Goal: Task Accomplishment & Management: Manage account settings

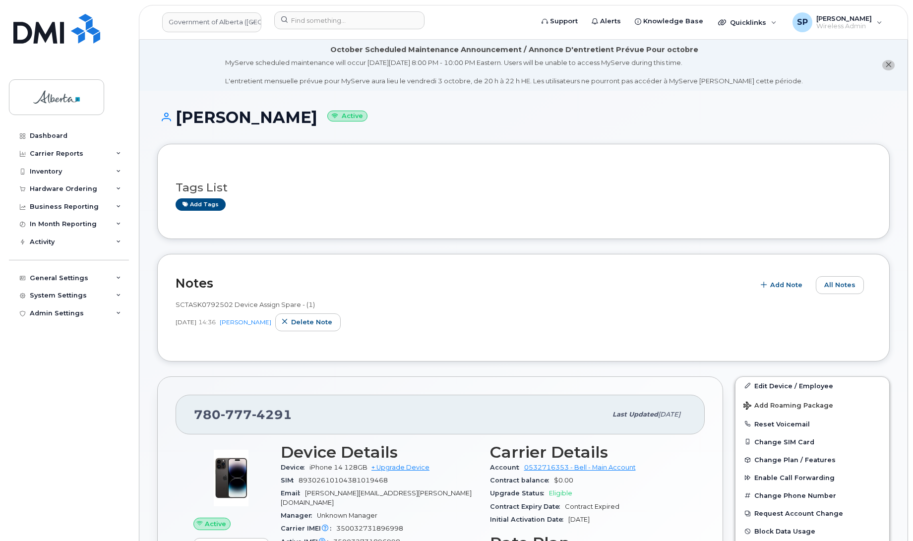
scroll to position [973, 0]
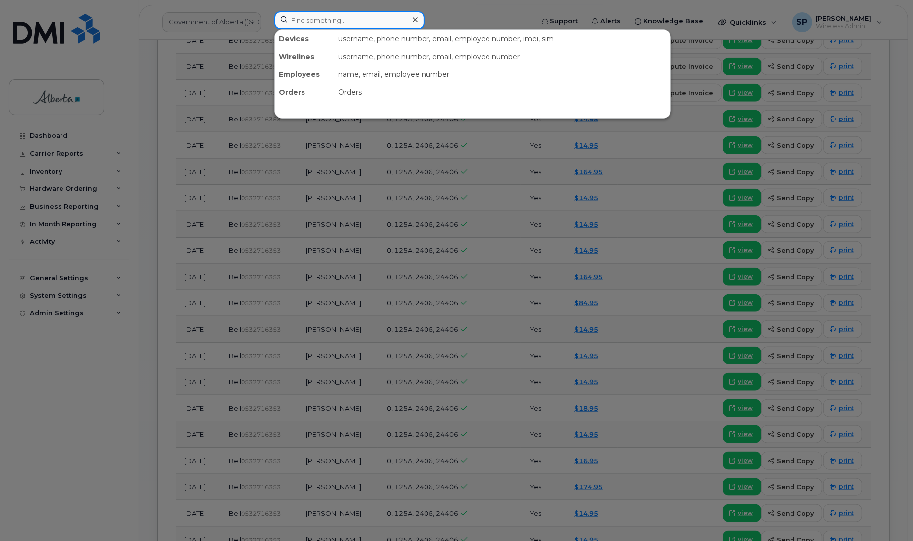
click at [316, 20] on input at bounding box center [349, 20] width 150 height 18
paste input "7805360184"
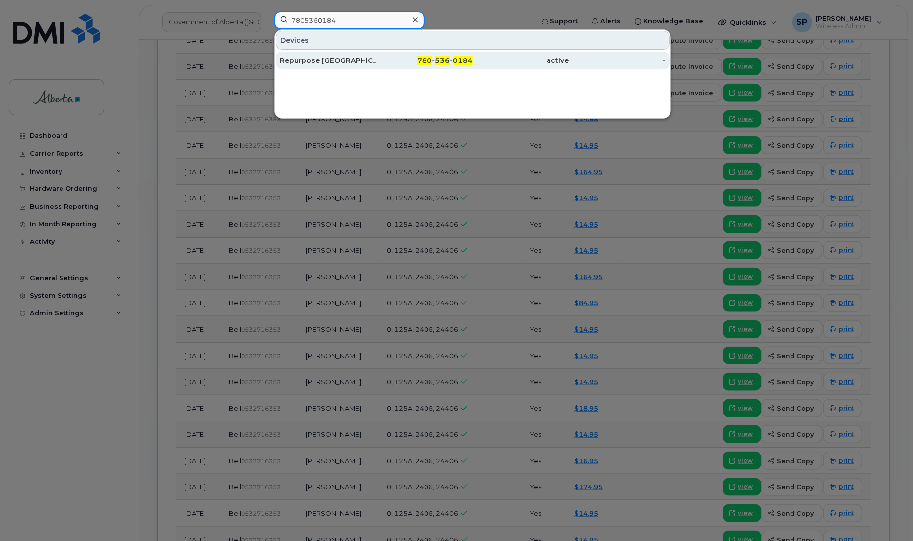
type input "7805360184"
click at [310, 62] on div "Repurpose High Prairie" at bounding box center [328, 61] width 97 height 10
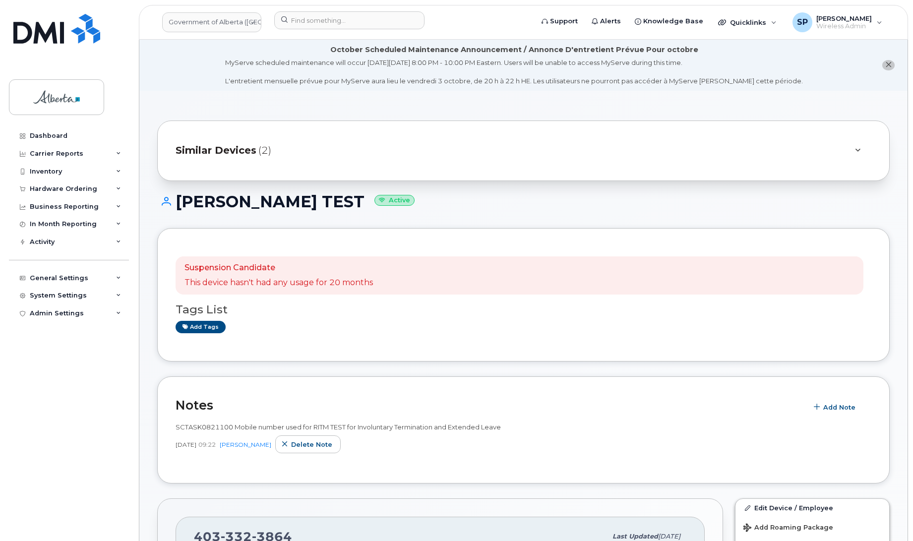
scroll to position [21, 0]
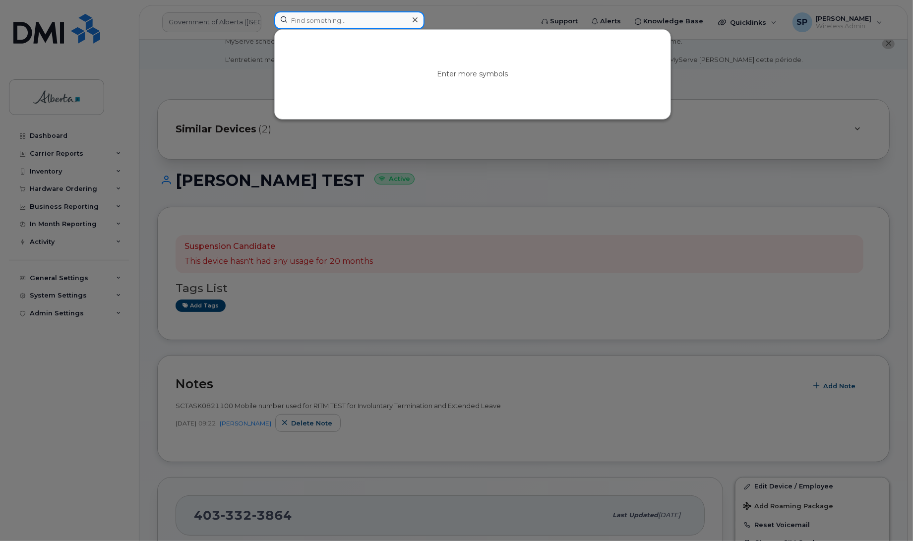
click at [347, 21] on input at bounding box center [349, 20] width 150 height 18
paste input "5875458285"
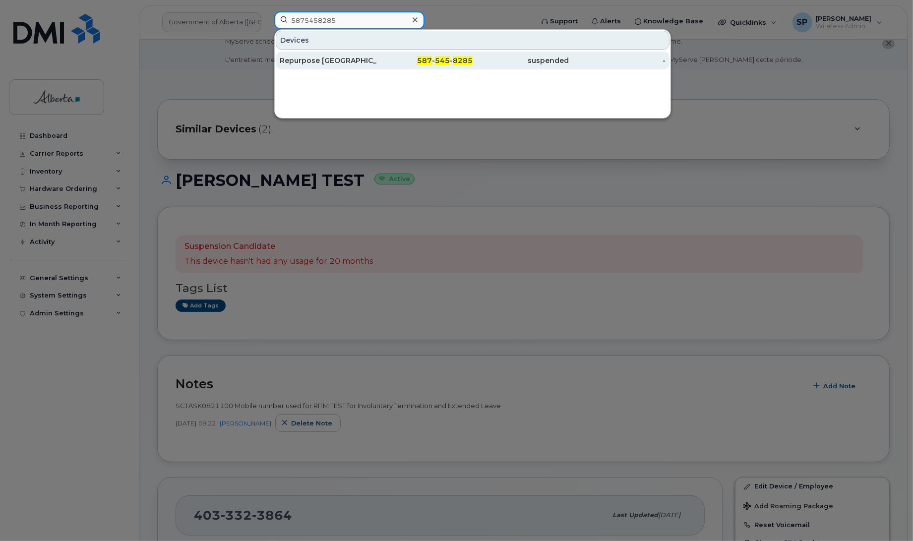
type input "5875458285"
click at [321, 60] on div "Repurpose Calgary" at bounding box center [328, 61] width 97 height 10
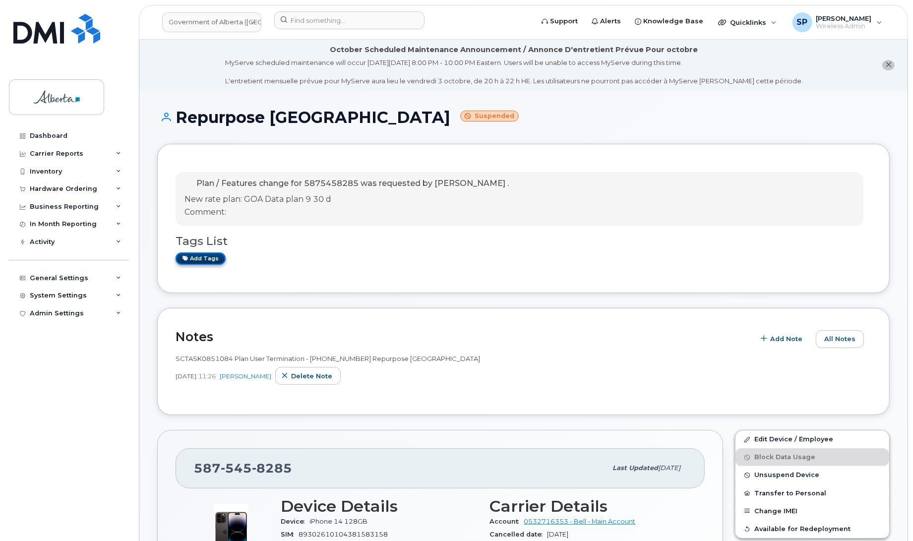
click at [207, 261] on link "Add tags" at bounding box center [201, 258] width 50 height 12
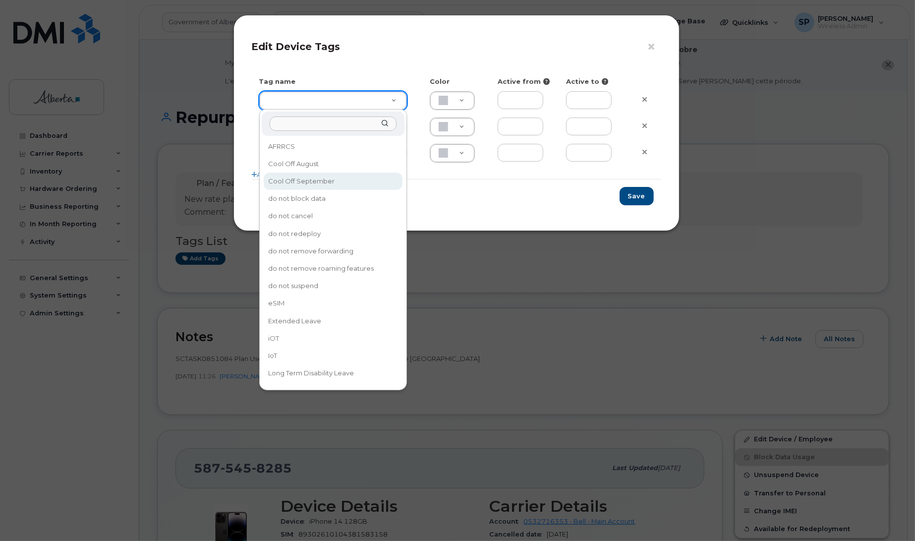
type input "Cool Off September"
type input "D6CDC1"
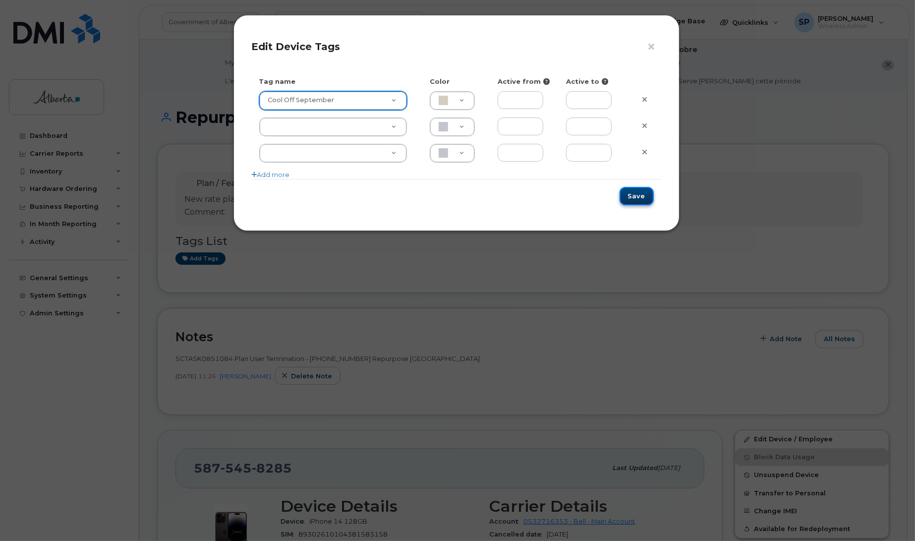
click at [639, 200] on button "Save" at bounding box center [637, 196] width 34 height 18
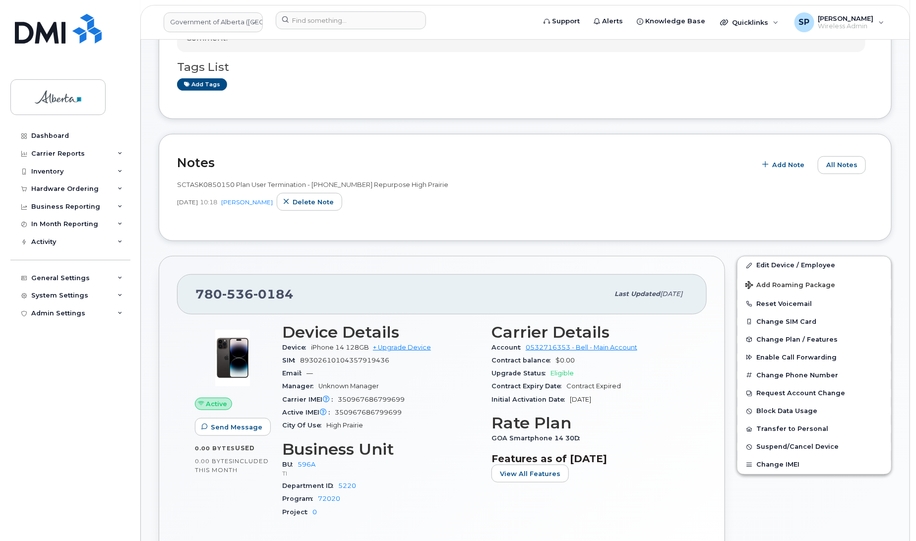
scroll to position [217, 0]
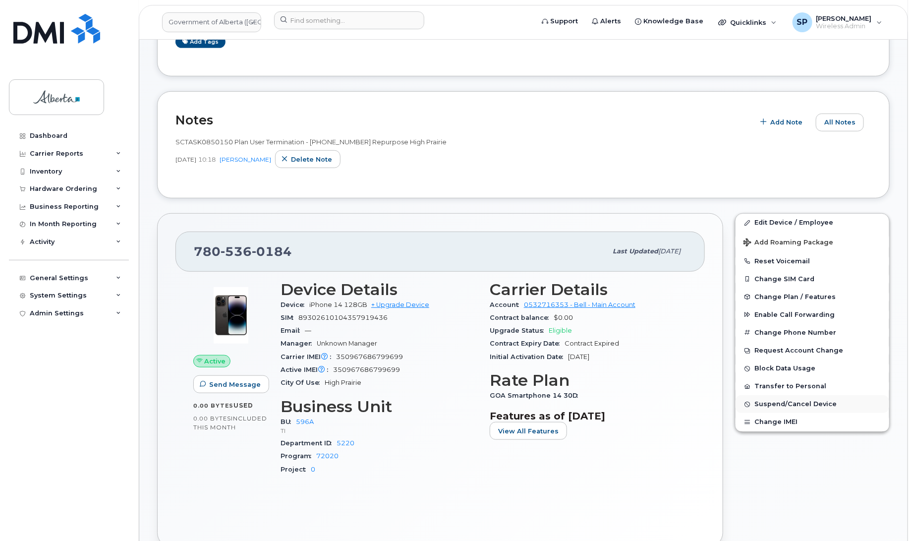
click at [792, 403] on span "Suspend/Cancel Device" at bounding box center [796, 404] width 82 height 7
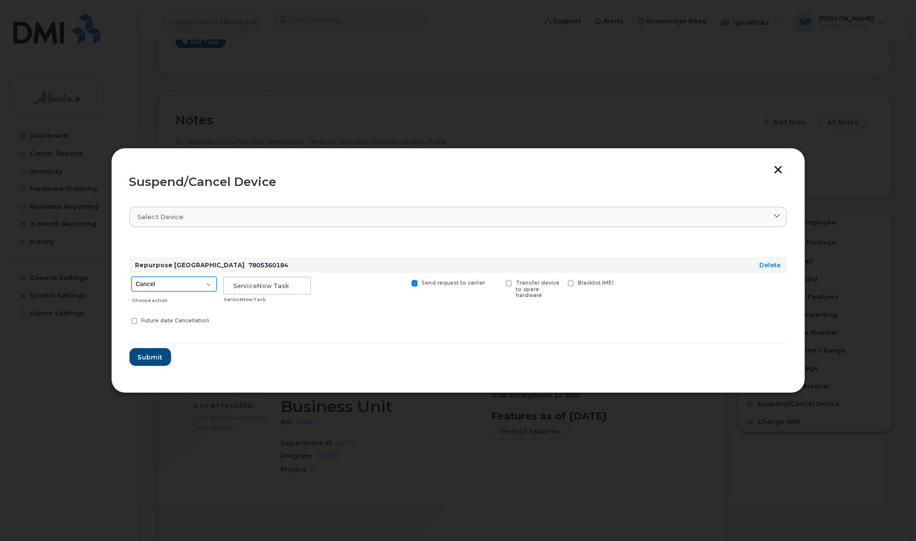
click at [166, 284] on select "Cancel Suspend - Extend Suspension Suspend - Reduced Rate Suspend - Lost Device…" at bounding box center [173, 284] width 85 height 15
select select "[object Object]"
click at [131, 277] on select "Cancel Suspend - Extend Suspension Suspend - Reduced Rate Suspend - Lost Device…" at bounding box center [173, 284] width 85 height 15
click at [248, 284] on input "text" at bounding box center [267, 286] width 88 height 18
paste input "SCTASK0850150"
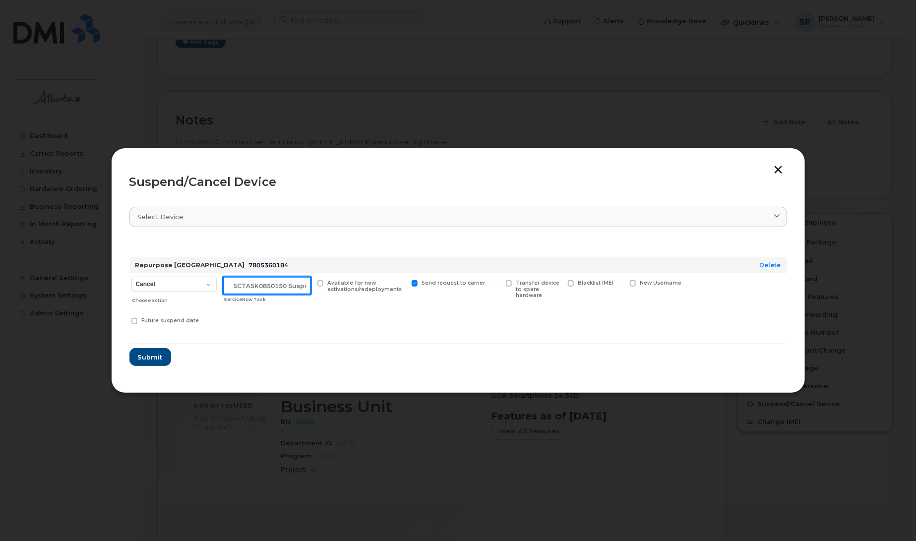
scroll to position [0, 8]
type input "SCTASK0850150 Suspend"
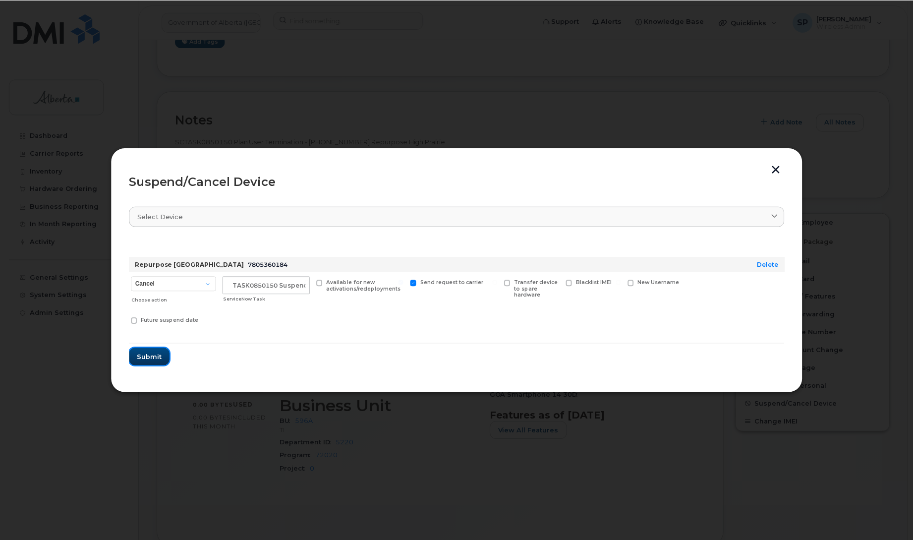
scroll to position [0, 0]
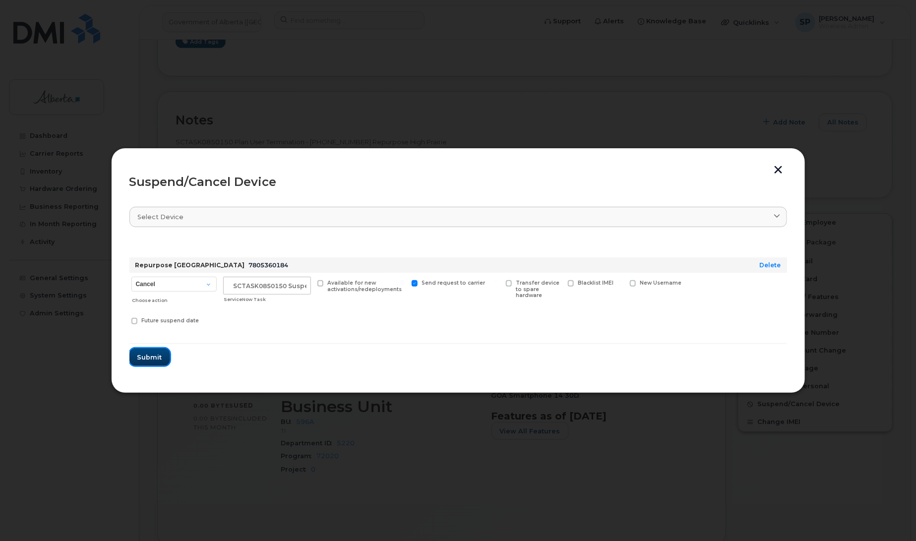
click at [141, 356] on span "Submit" at bounding box center [149, 357] width 25 height 9
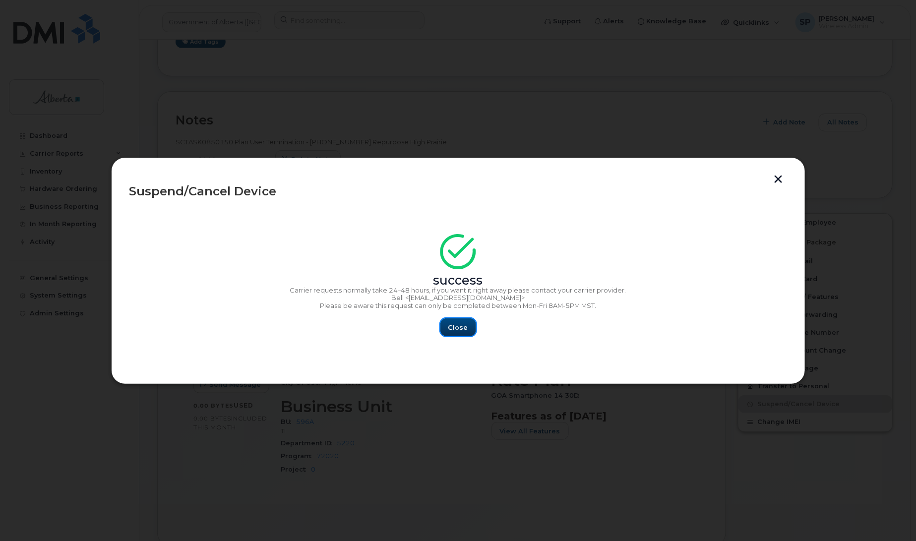
click at [459, 331] on button "Close" at bounding box center [458, 327] width 36 height 18
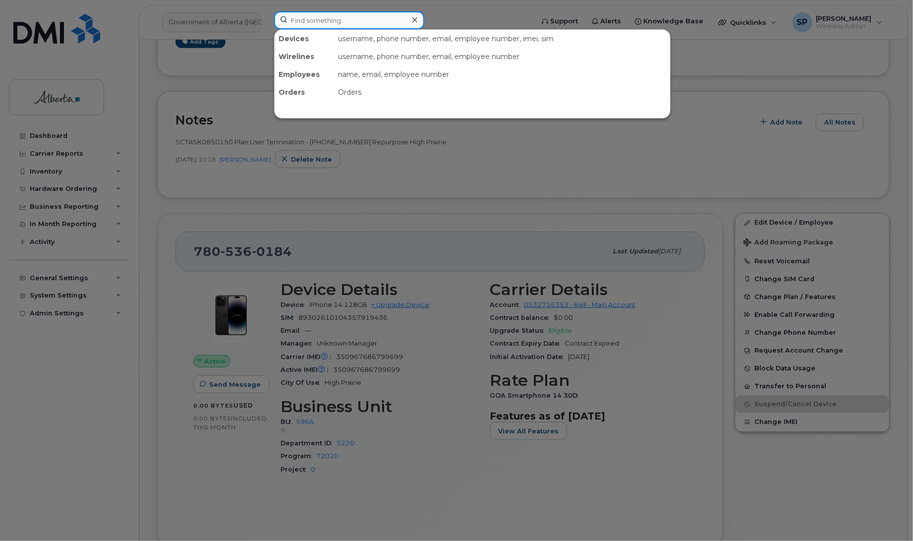
click at [317, 22] on input at bounding box center [349, 20] width 150 height 18
paste input "7804278473"
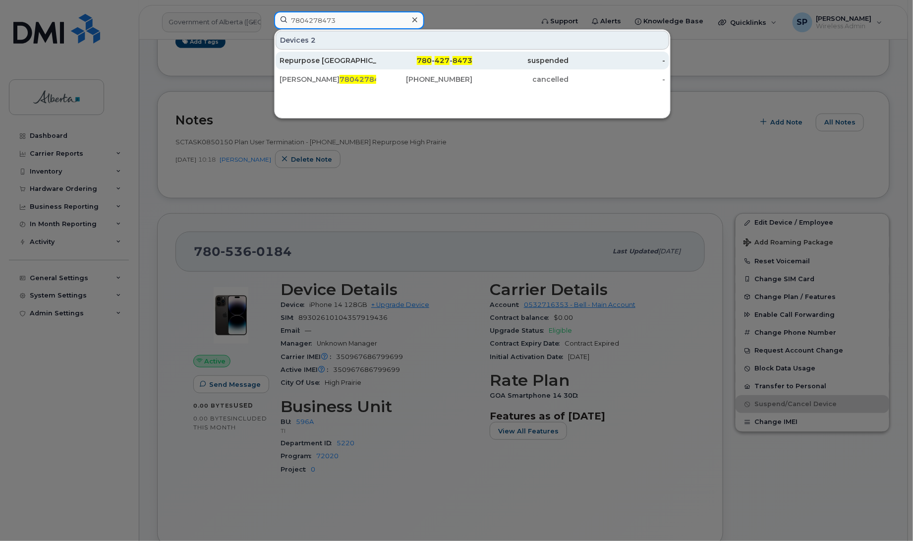
type input "7804278473"
click at [332, 62] on div "Repurpose Edmonton" at bounding box center [328, 61] width 97 height 10
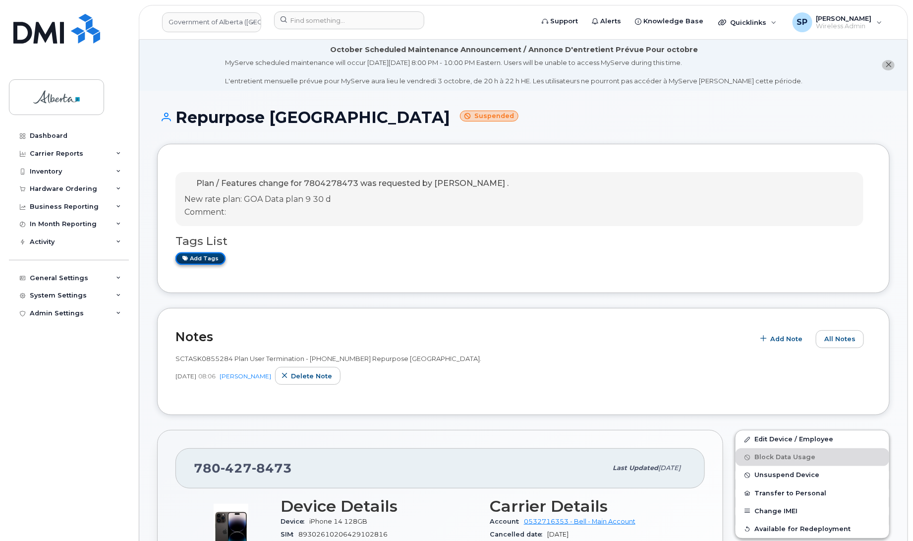
click at [210, 258] on link "Add tags" at bounding box center [201, 258] width 50 height 12
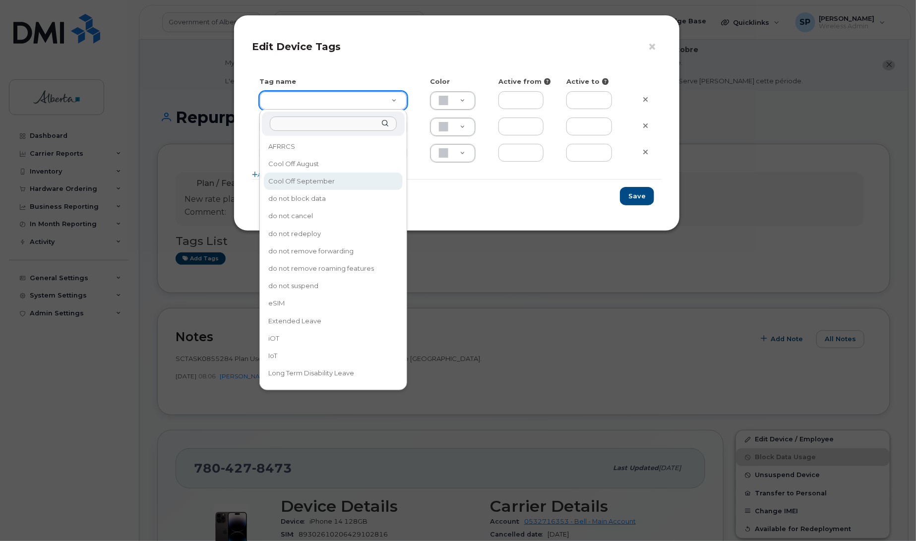
type input "Cool Off September"
type input "D6CDC1"
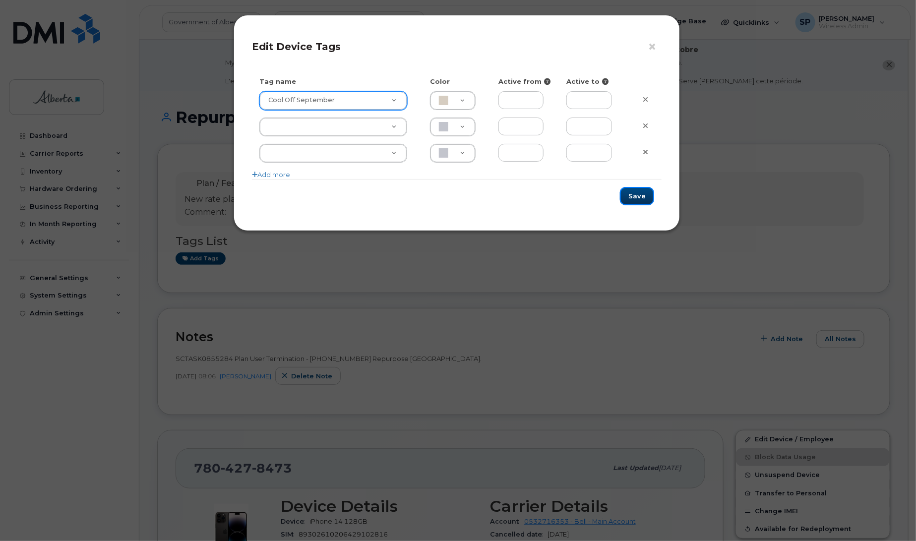
click at [635, 201] on button "Save" at bounding box center [637, 196] width 34 height 18
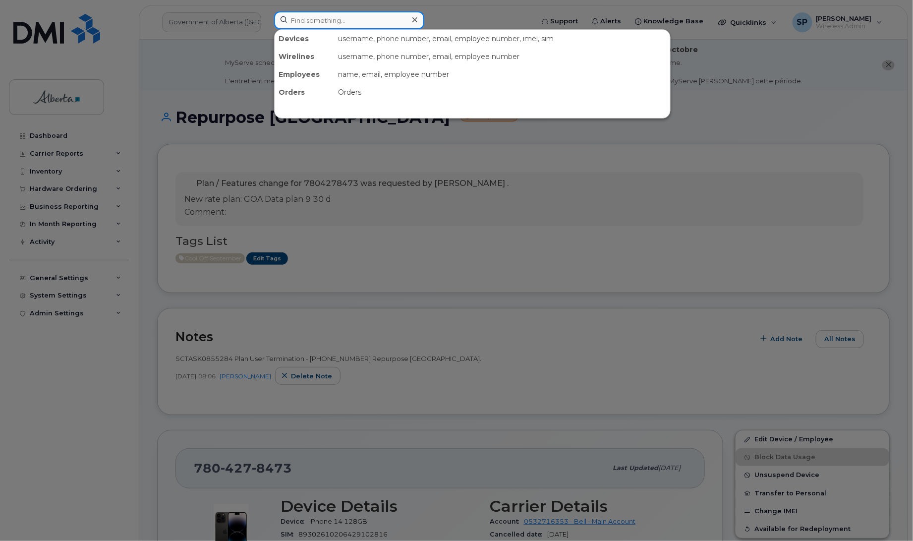
click at [343, 20] on input at bounding box center [349, 20] width 150 height 18
paste input "7803616532"
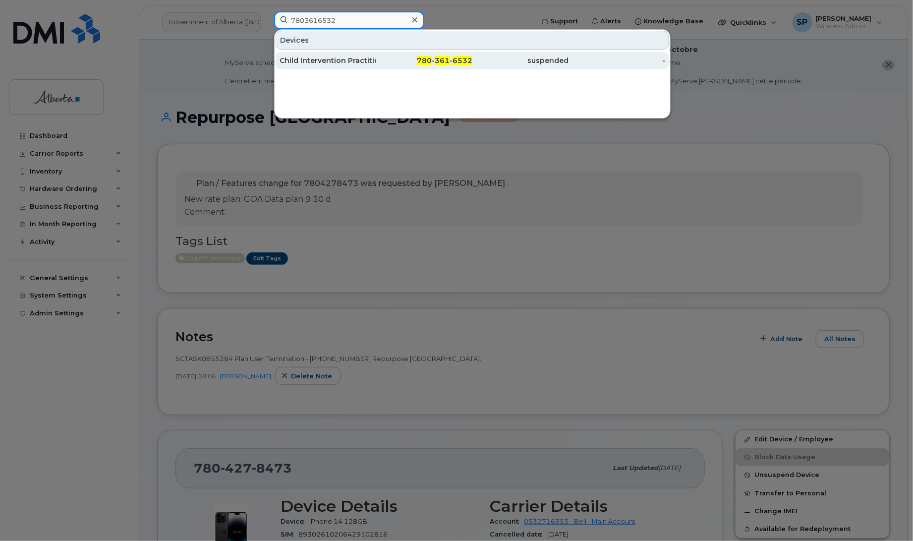
type input "7803616532"
click at [315, 60] on div "Child Intervention Practitioner Vacant" at bounding box center [328, 61] width 97 height 10
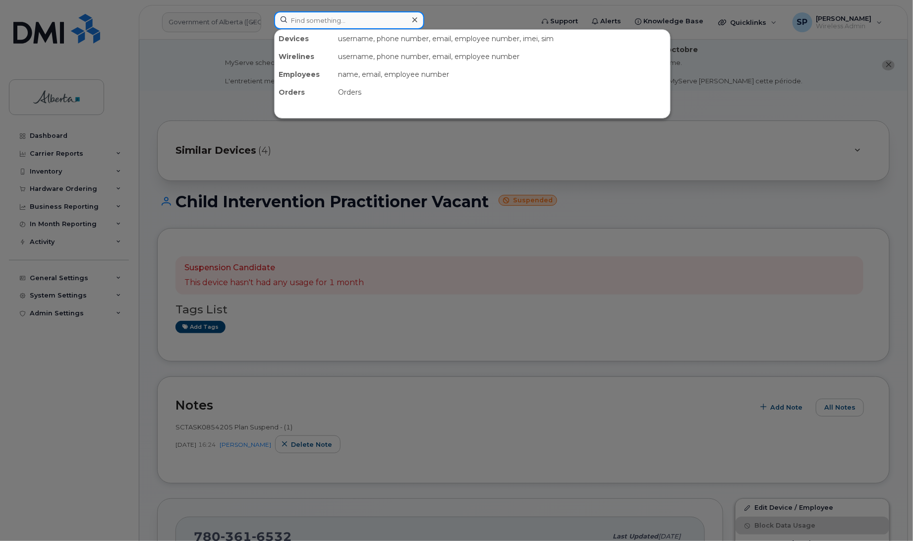
drag, startPoint x: 304, startPoint y: 20, endPoint x: 311, endPoint y: 23, distance: 8.0
click at [305, 20] on input at bounding box center [349, 20] width 150 height 18
paste input "4033711194"
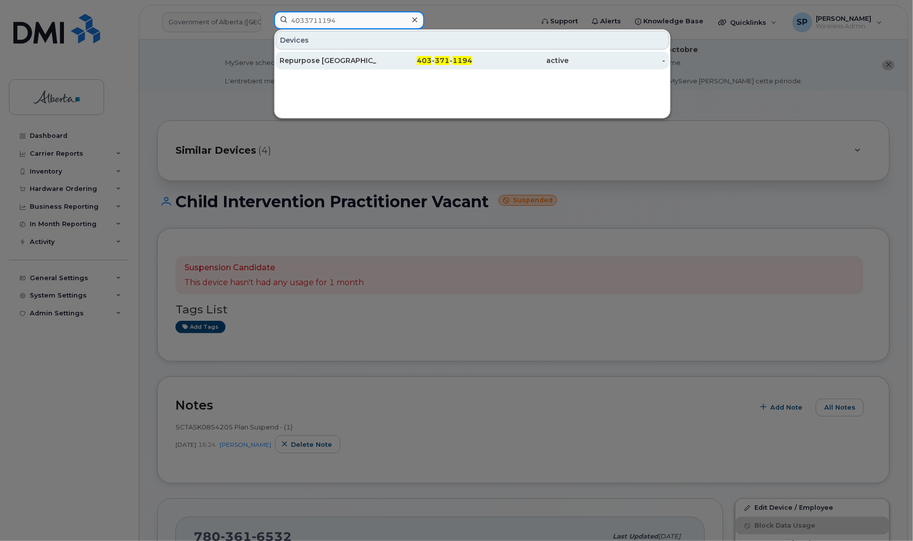
type input "4033711194"
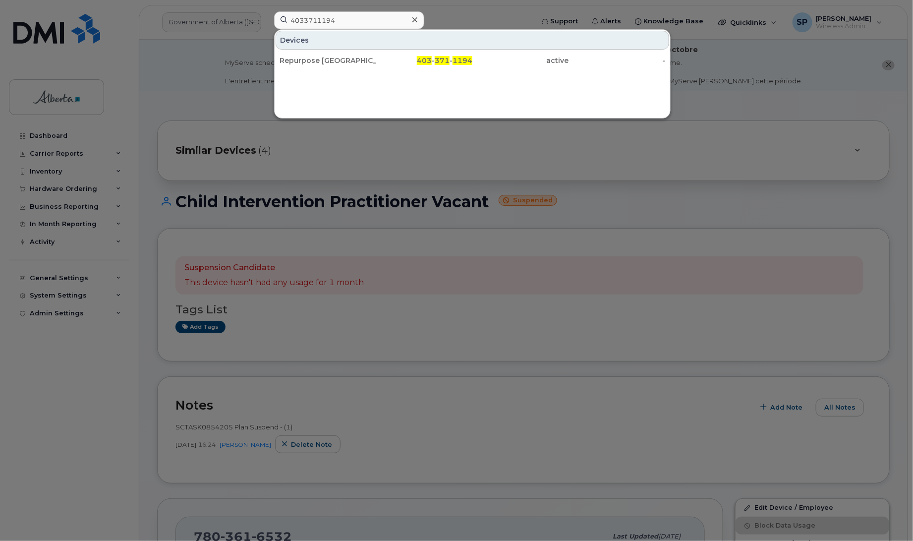
drag, startPoint x: 318, startPoint y: 61, endPoint x: 531, endPoint y: 77, distance: 213.3
click at [318, 61] on div "Repurpose [GEOGRAPHIC_DATA]" at bounding box center [328, 61] width 97 height 10
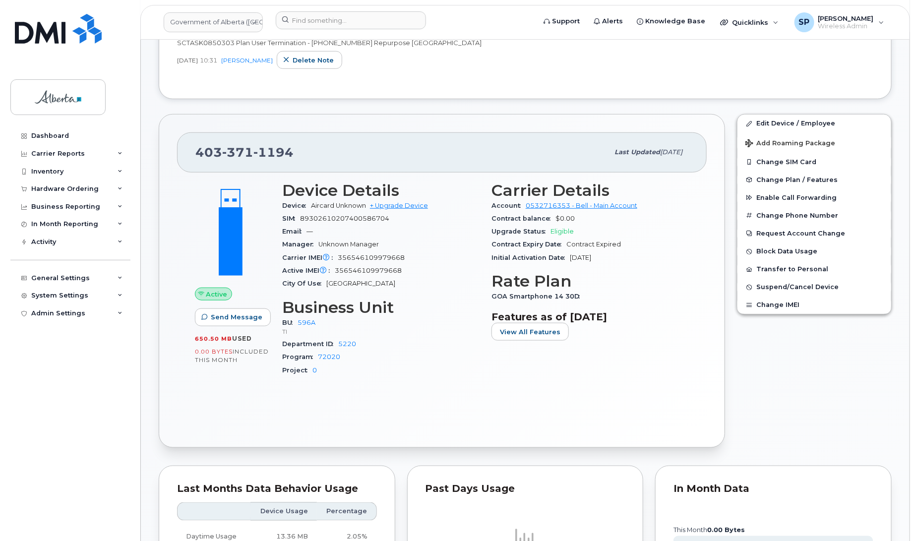
scroll to position [297, 0]
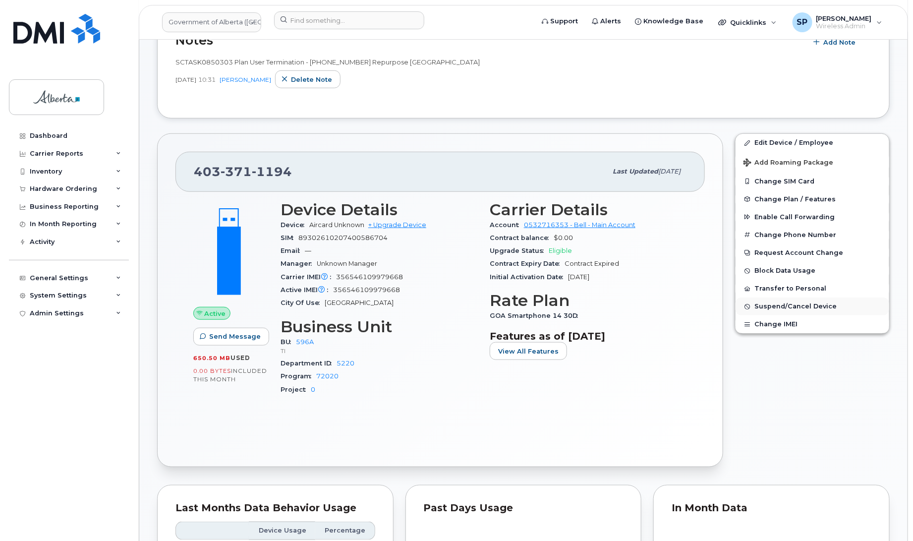
click at [767, 307] on span "Suspend/Cancel Device" at bounding box center [796, 306] width 82 height 7
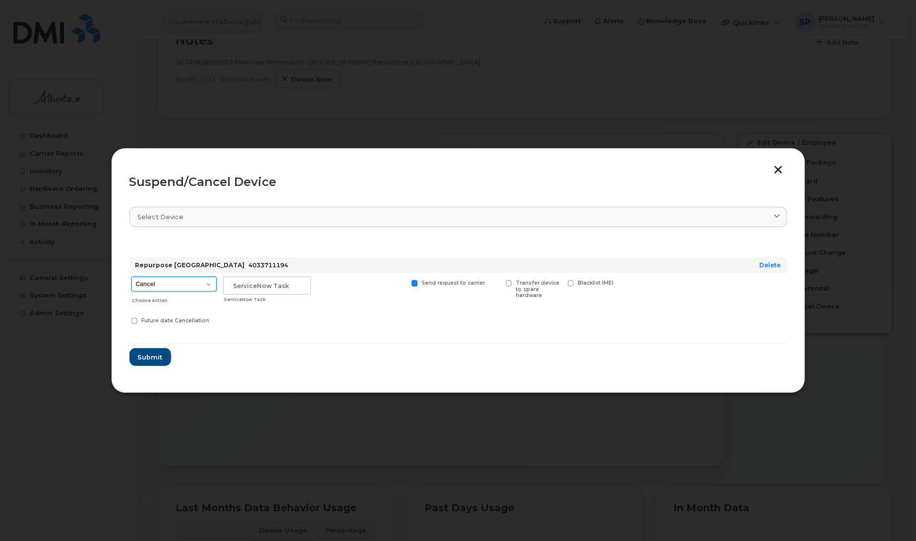
click at [175, 289] on select "Cancel Suspend - Extend Suspension Suspend - Reduced Rate Suspend - Lost Device…" at bounding box center [173, 284] width 85 height 15
select select "[object Object]"
click at [131, 277] on select "Cancel Suspend - Extend Suspension Suspend - Reduced Rate Suspend - Lost Device…" at bounding box center [173, 284] width 85 height 15
click at [299, 289] on input "text" at bounding box center [267, 286] width 88 height 18
paste input "SCTASK0850303"
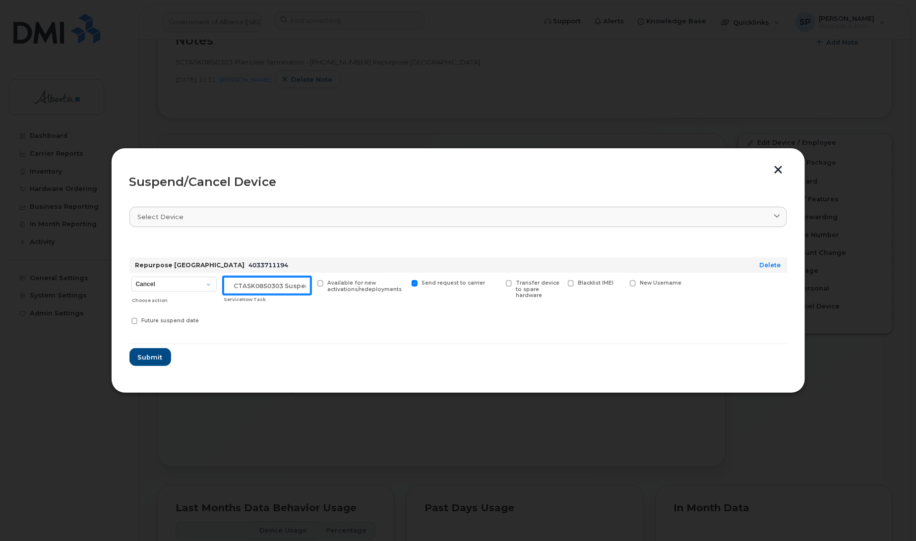
scroll to position [0, 8]
type input "SCTASK0850303 Suspend"
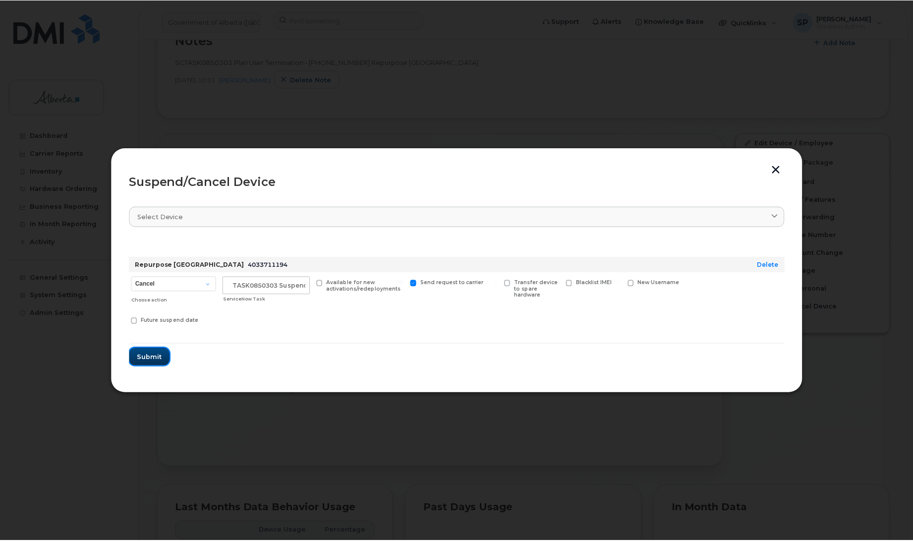
scroll to position [0, 0]
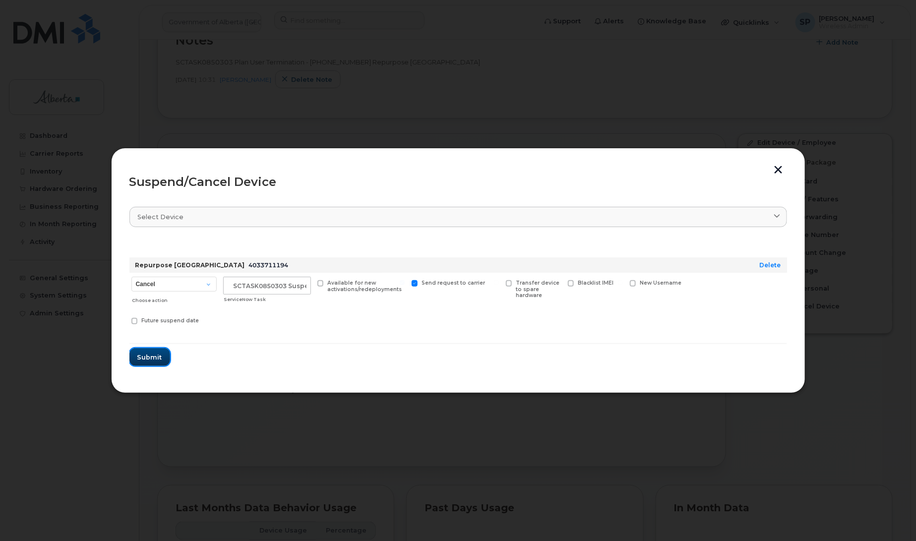
click at [147, 360] on span "Submit" at bounding box center [149, 357] width 25 height 9
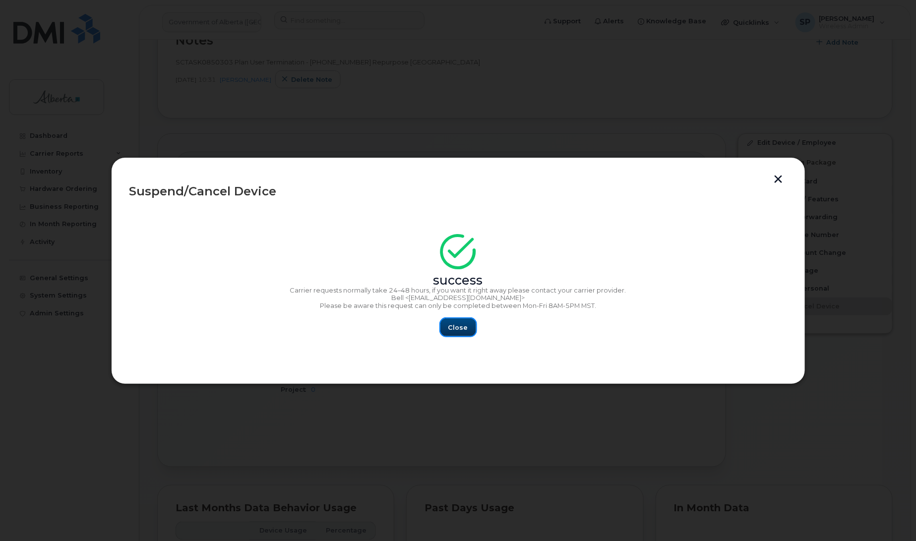
click at [458, 323] on span "Close" at bounding box center [458, 327] width 20 height 9
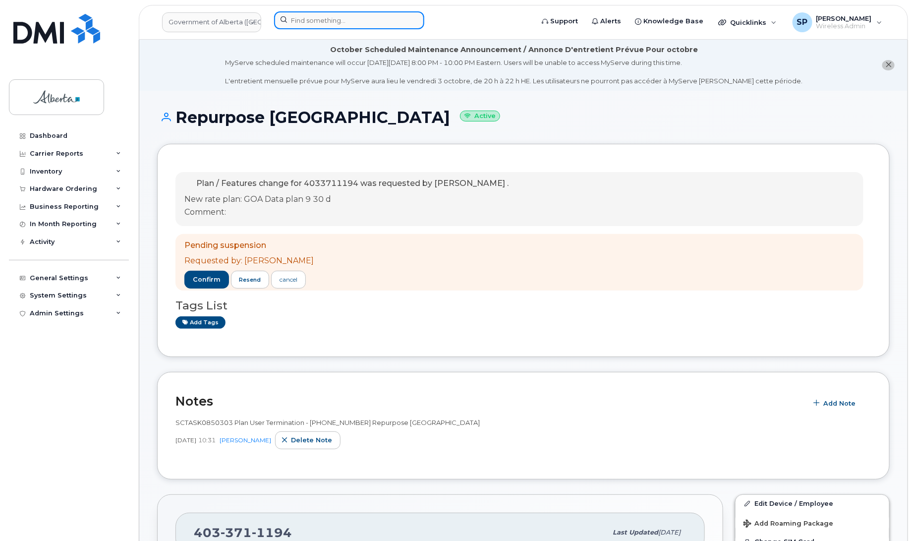
click at [315, 19] on input at bounding box center [349, 20] width 150 height 18
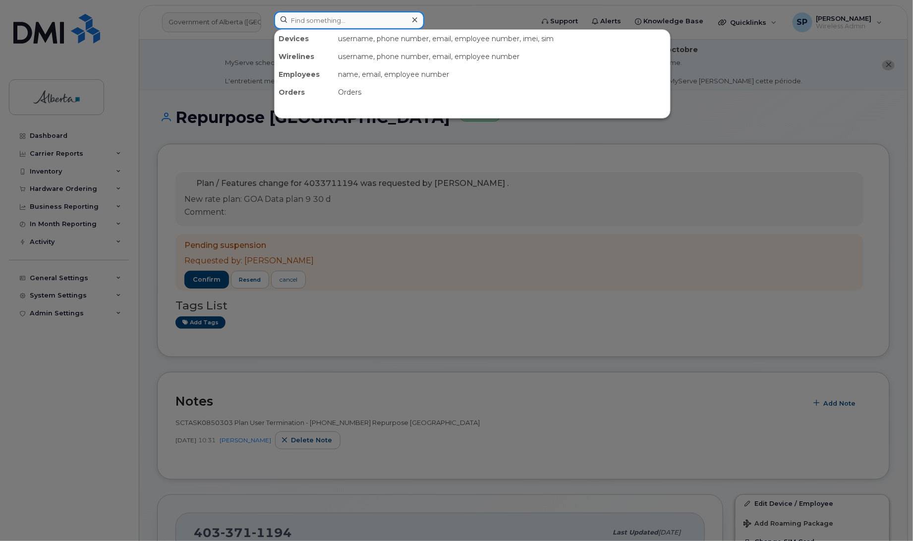
paste input "5878760415"
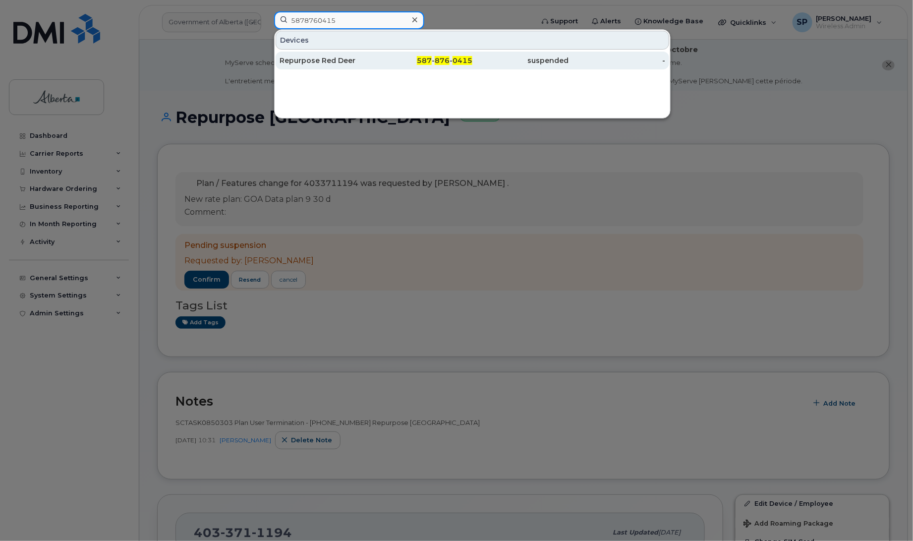
type input "5878760415"
click at [304, 61] on div "Repurpose Red Deer" at bounding box center [328, 61] width 97 height 10
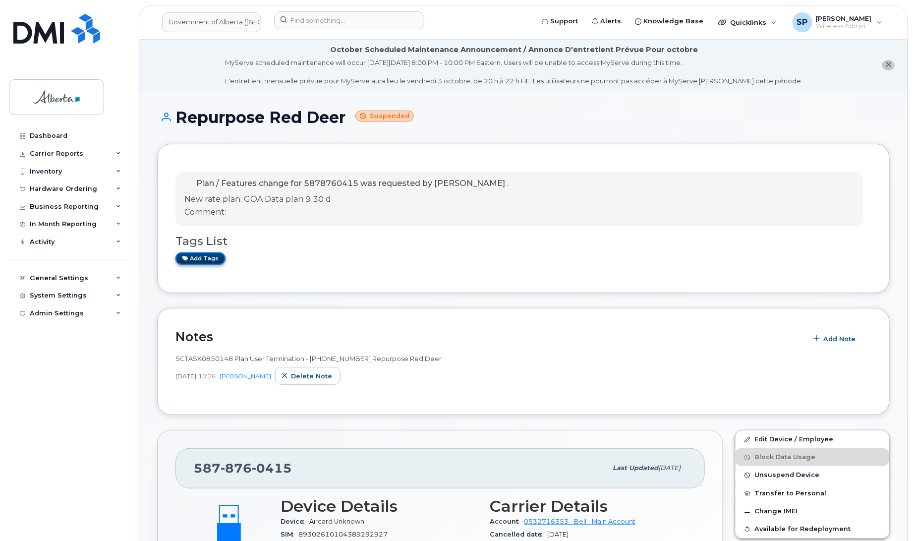
click at [204, 261] on link "Add tags" at bounding box center [201, 258] width 50 height 12
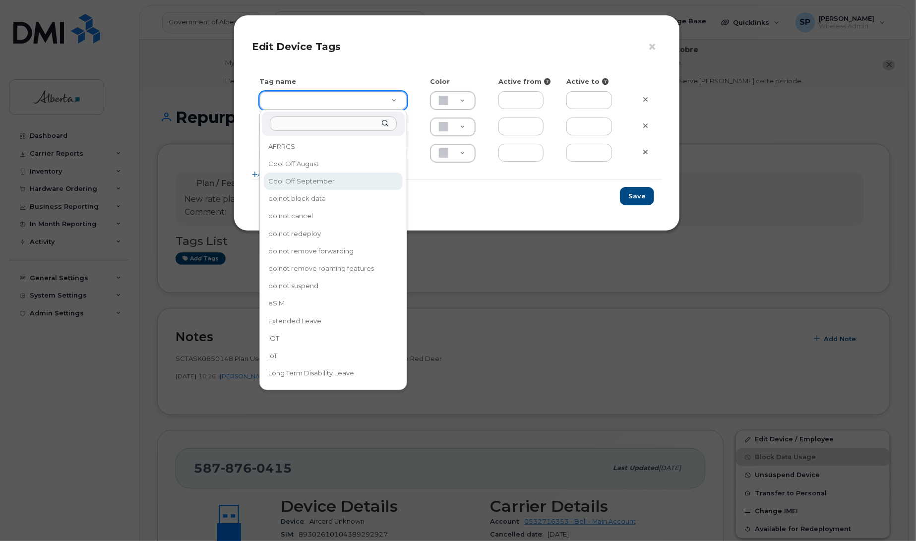
type input "Cool Off September"
type input "D6CDC1"
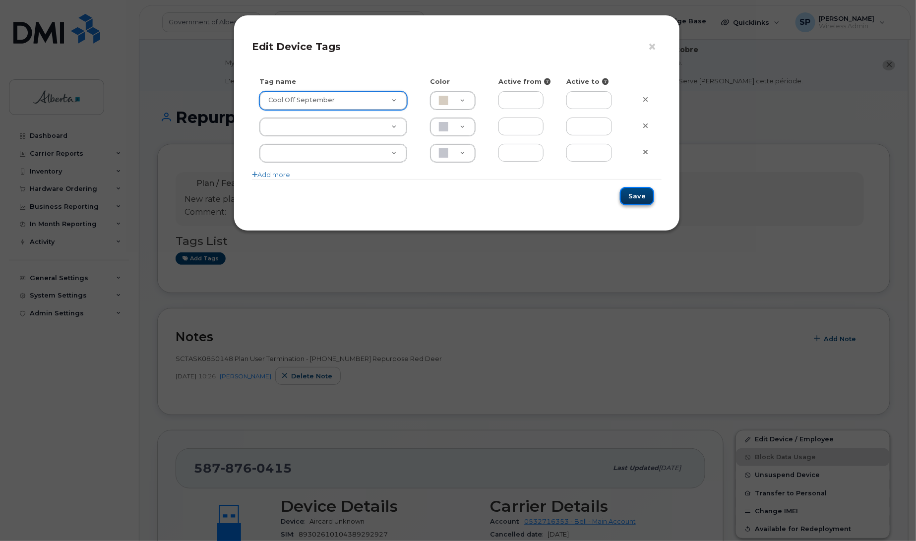
click at [646, 196] on button "Save" at bounding box center [637, 196] width 34 height 18
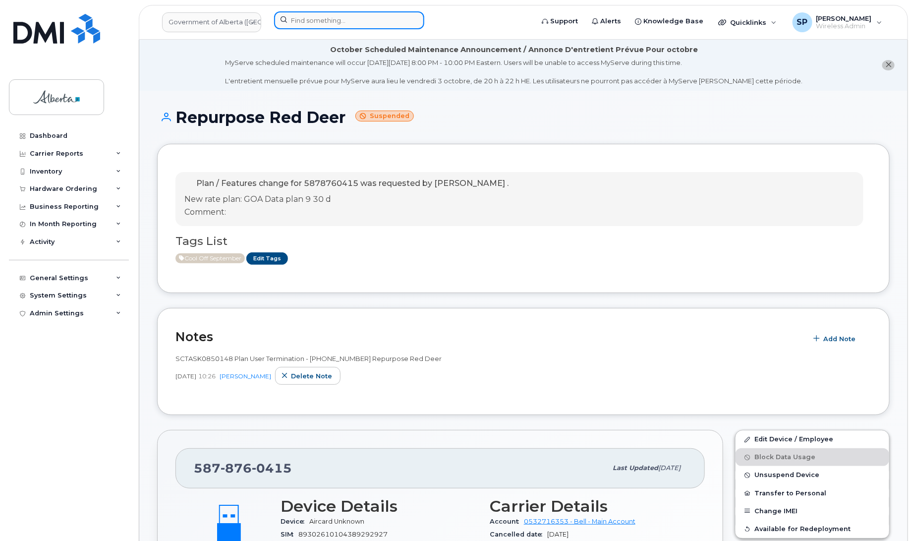
click at [313, 18] on input at bounding box center [349, 20] width 150 height 18
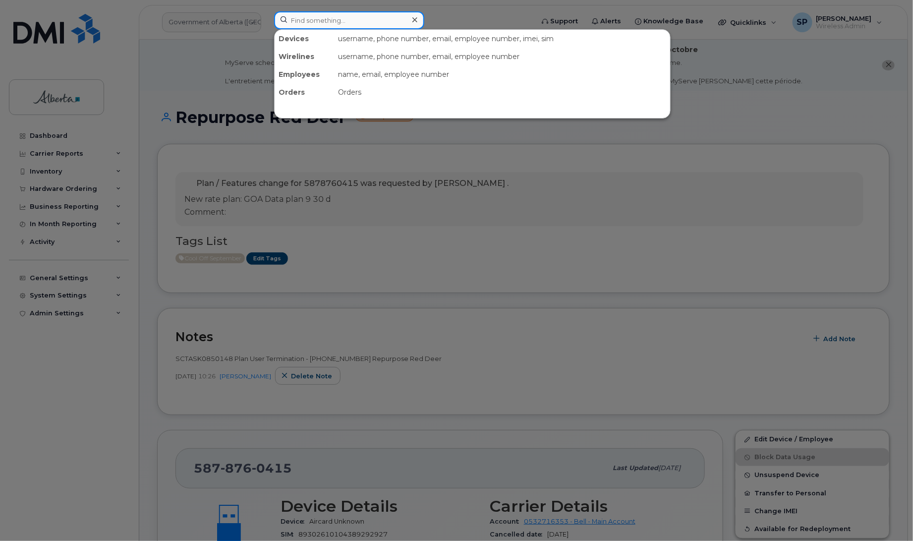
paste input "7802032436"
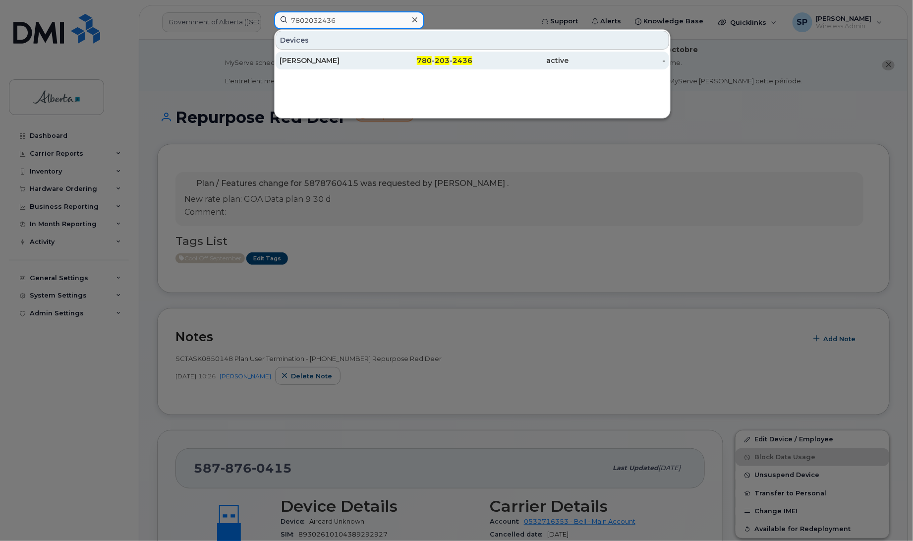
type input "7802032436"
click at [303, 62] on div "[PERSON_NAME]" at bounding box center [328, 61] width 97 height 10
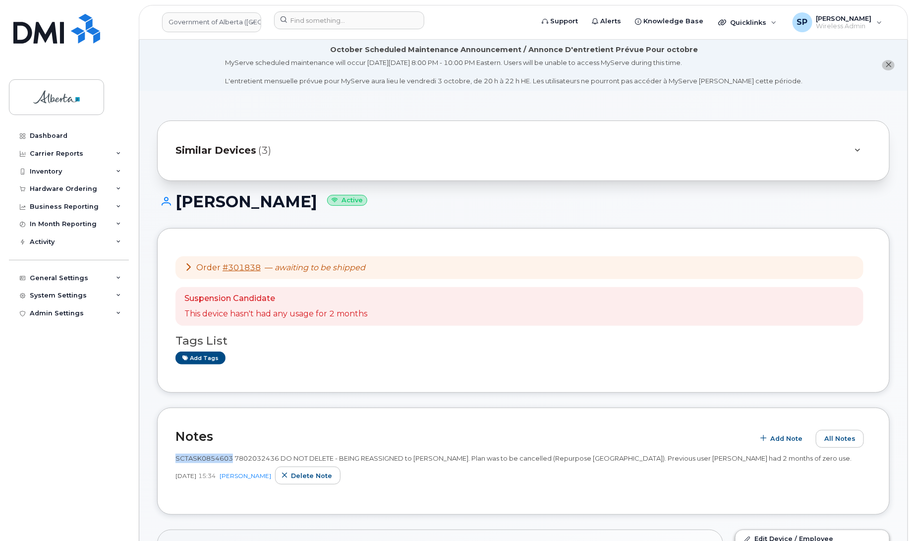
drag, startPoint x: 232, startPoint y: 457, endPoint x: 176, endPoint y: 459, distance: 55.6
click at [176, 459] on span "SCTASK0854603 7802032436 DO NOT DELETE - BEING REASSIGNED to [PERSON_NAME]. Pla…" at bounding box center [514, 458] width 676 height 8
copy span "SCTASK0854603"
click at [306, 21] on input at bounding box center [349, 20] width 150 height 18
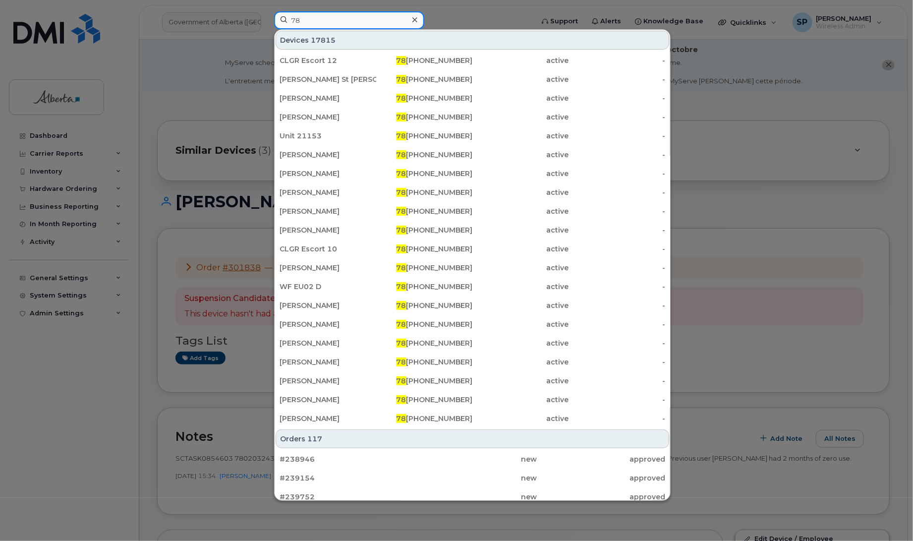
type input "7"
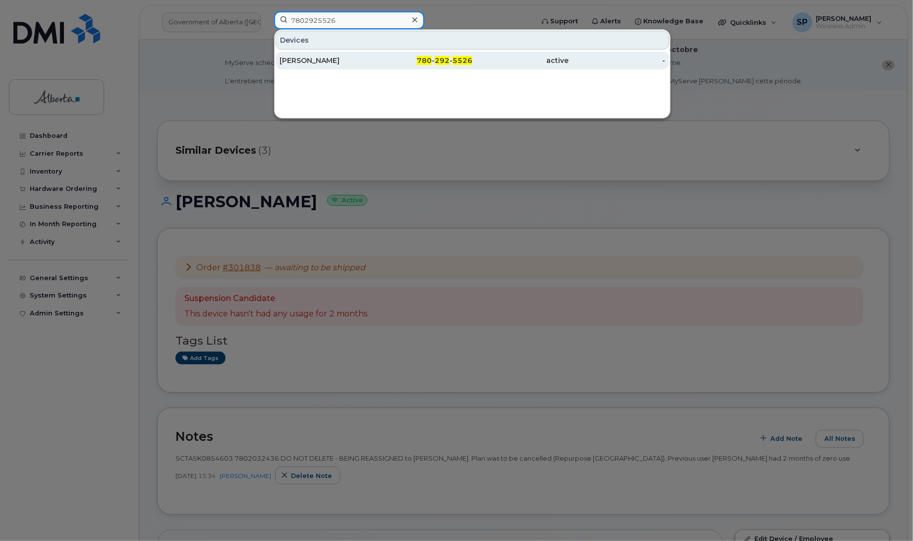
type input "7802925526"
click at [336, 58] on div "[PERSON_NAME]" at bounding box center [328, 61] width 97 height 10
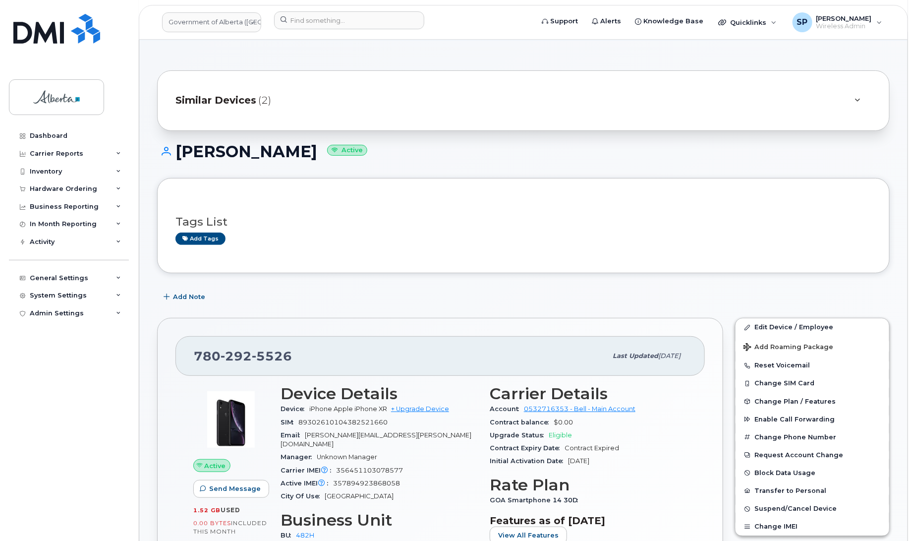
scroll to position [41, 0]
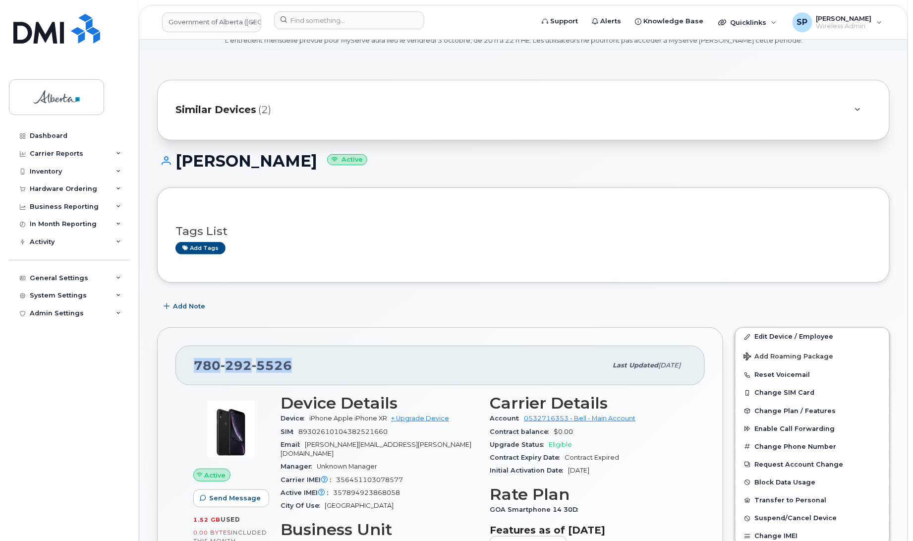
drag, startPoint x: 293, startPoint y: 365, endPoint x: 187, endPoint y: 366, distance: 106.1
click at [187, 366] on div "780 292 5526 Last updated Jul 25, 2025" at bounding box center [441, 366] width 530 height 40
click at [297, 370] on div "780 292 5526" at bounding box center [400, 365] width 413 height 21
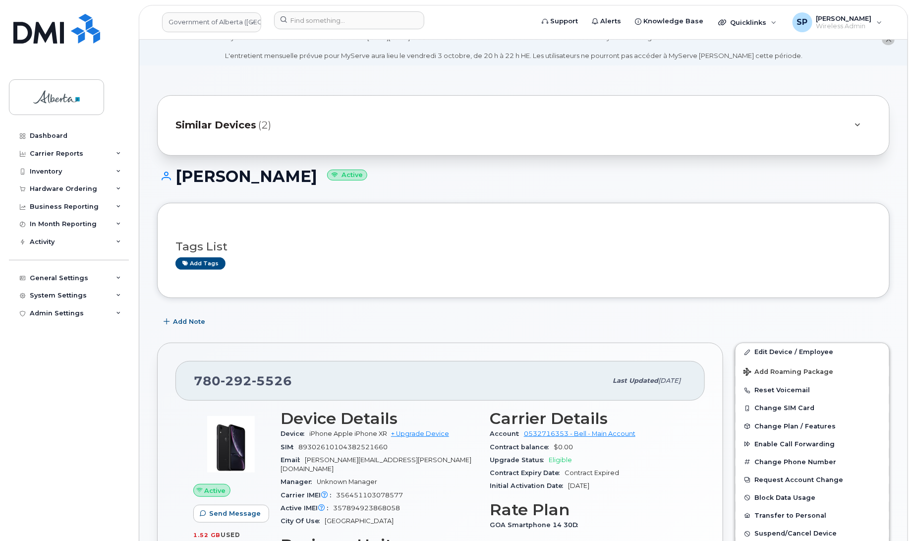
scroll to position [0, 0]
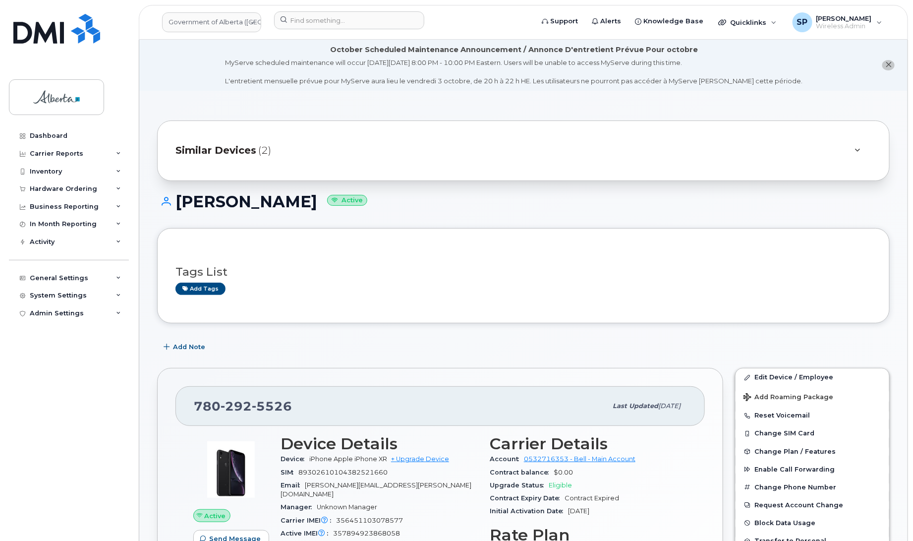
click at [385, 517] on span "356451103078577" at bounding box center [369, 520] width 67 height 7
copy span "356451103078577"
click at [328, 18] on input at bounding box center [349, 20] width 150 height 18
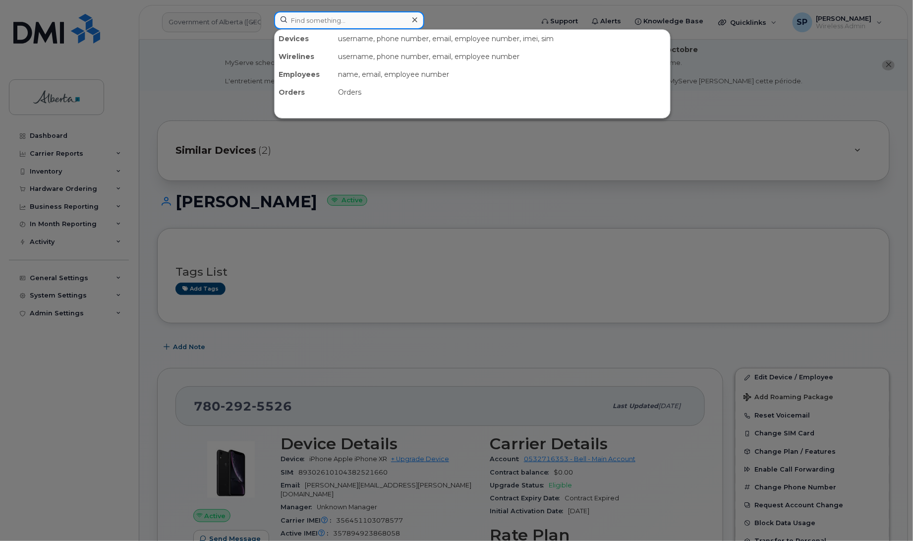
paste input "5873385059"
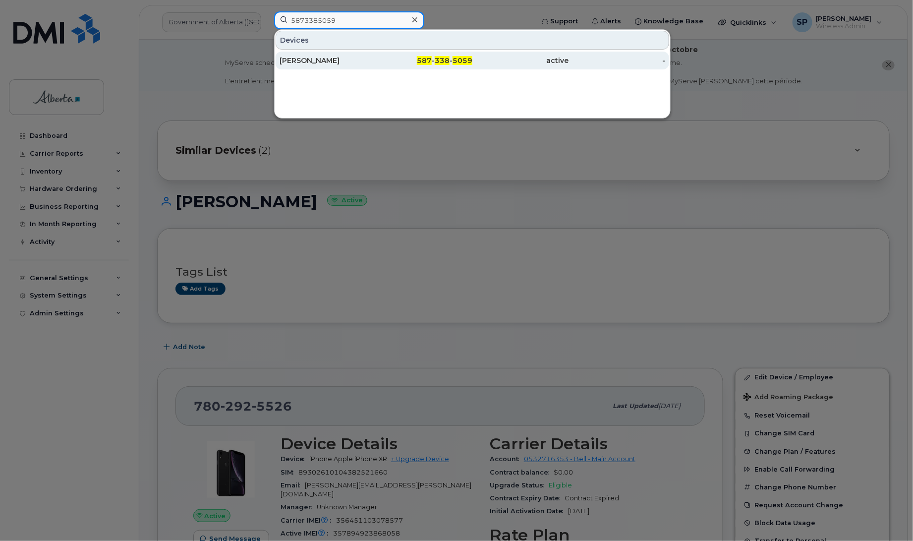
type input "5873385059"
click at [326, 63] on div "Ayman Ahmed" at bounding box center [328, 61] width 97 height 10
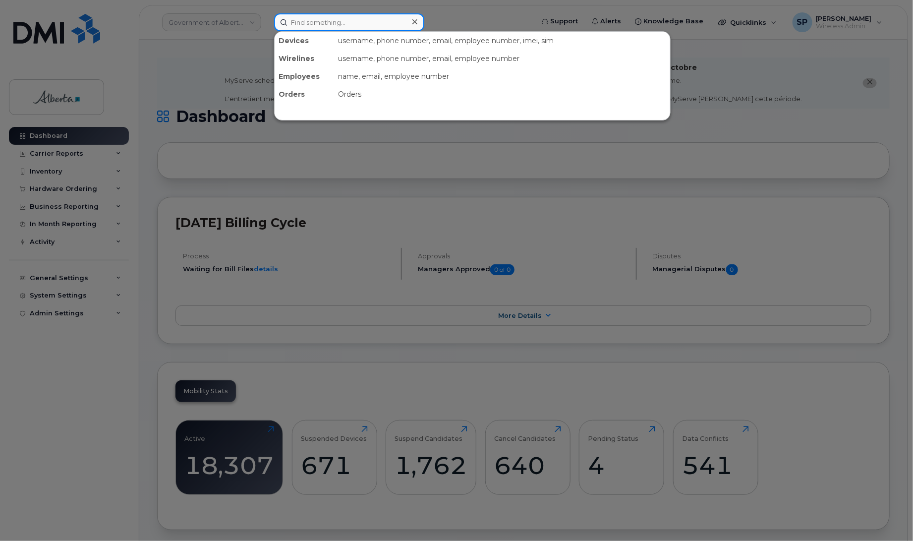
click at [326, 26] on input at bounding box center [349, 22] width 150 height 18
paste input "357894923868058"
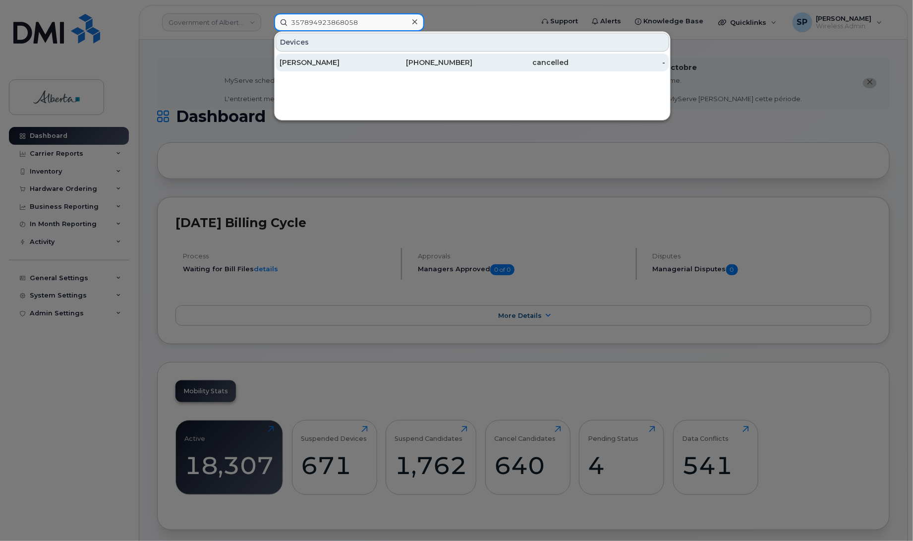
type input "357894923868058"
click at [328, 65] on div "[PERSON_NAME]" at bounding box center [328, 63] width 97 height 10
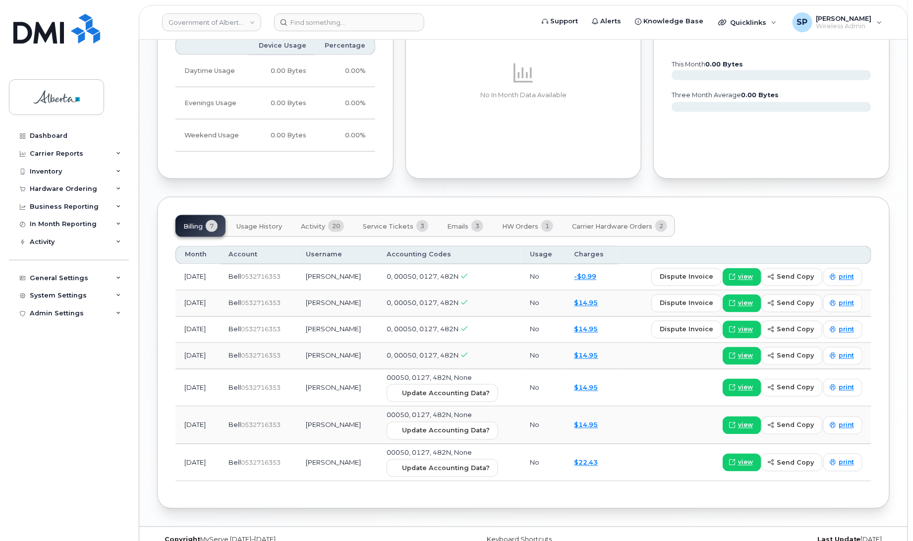
scroll to position [690, 0]
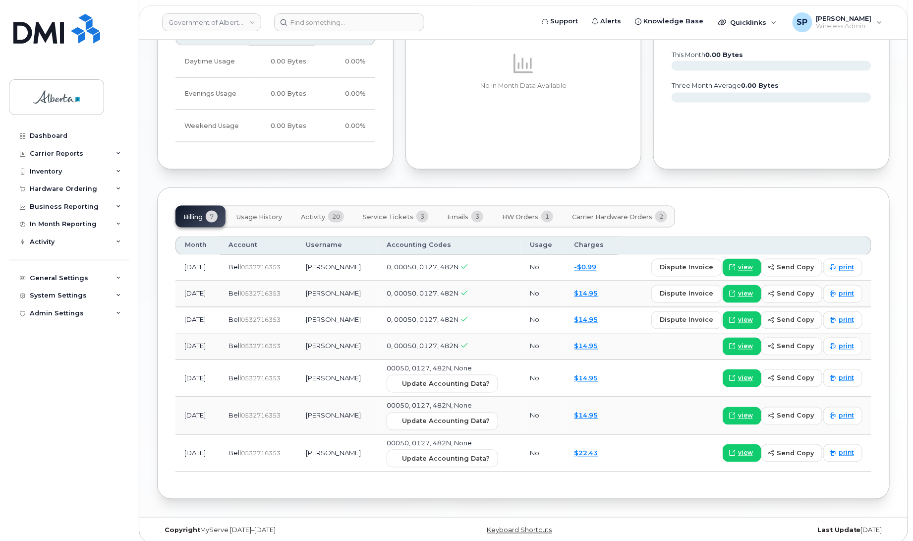
click at [317, 213] on span "Activity" at bounding box center [313, 217] width 24 height 8
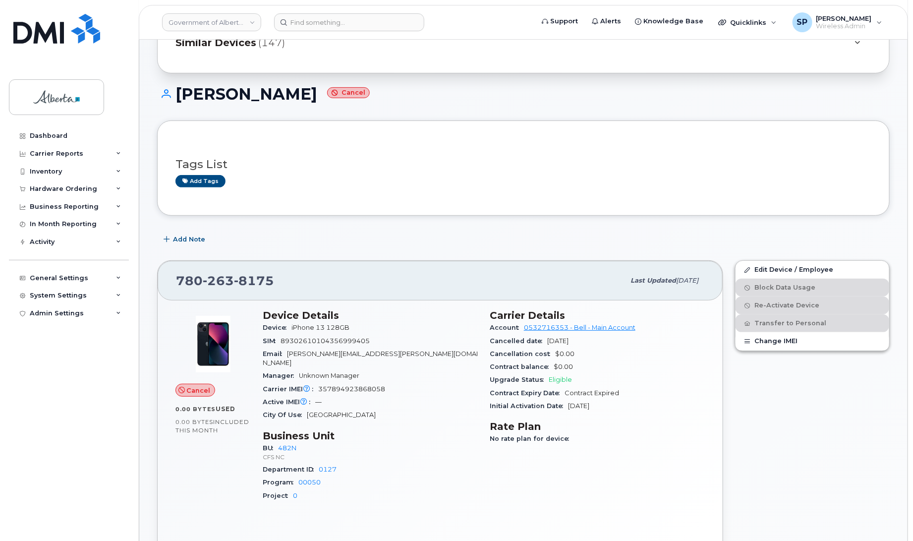
scroll to position [0, 0]
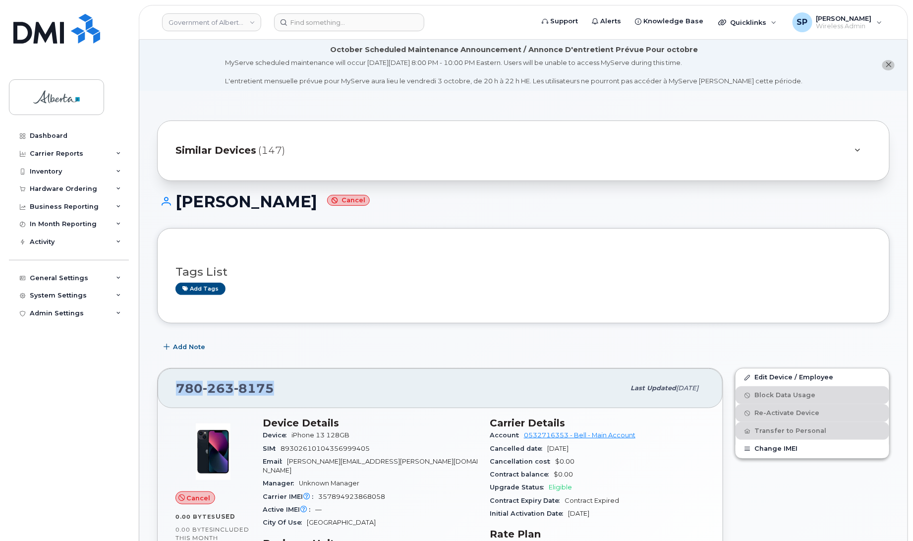
drag, startPoint x: 278, startPoint y: 388, endPoint x: 178, endPoint y: 395, distance: 100.9
click at [178, 395] on div "780 263 8175" at bounding box center [400, 388] width 449 height 21
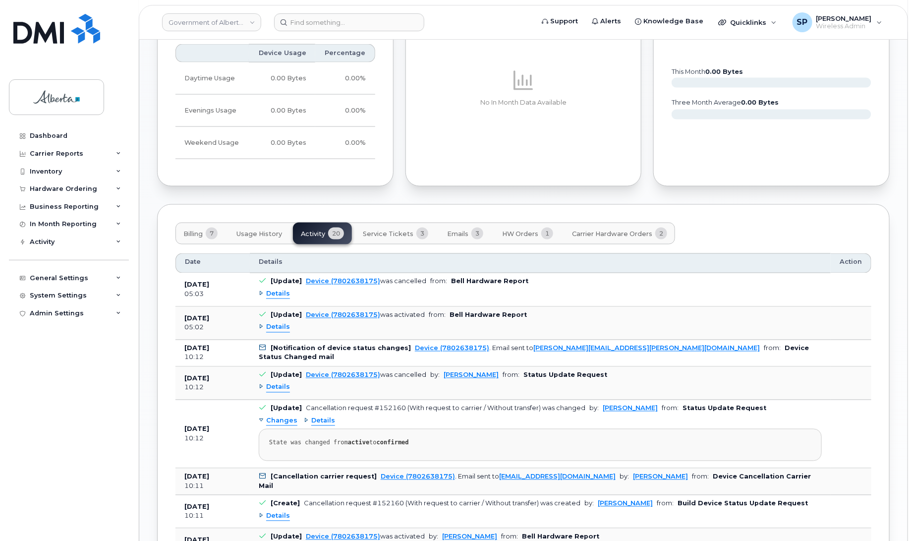
scroll to position [692, 0]
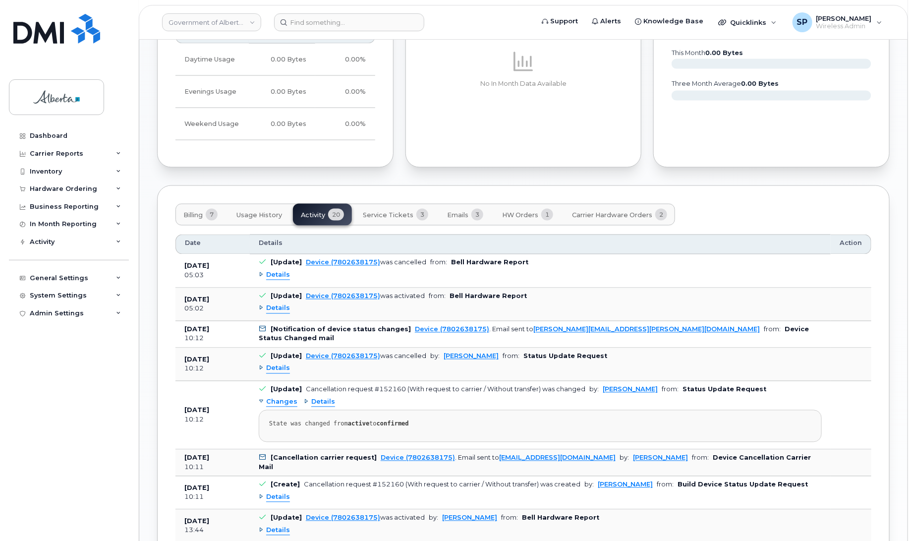
click at [386, 211] on span "Service Tickets" at bounding box center [388, 215] width 51 height 8
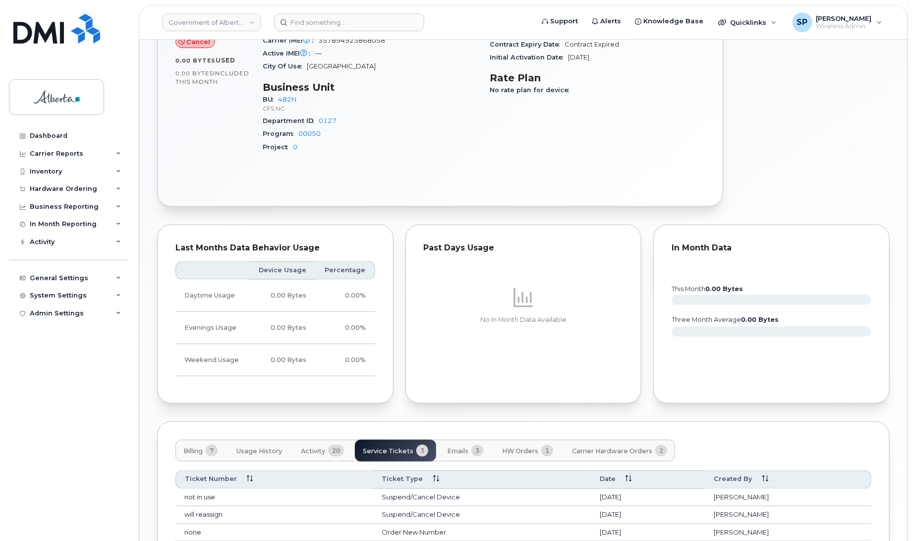
scroll to position [535, 0]
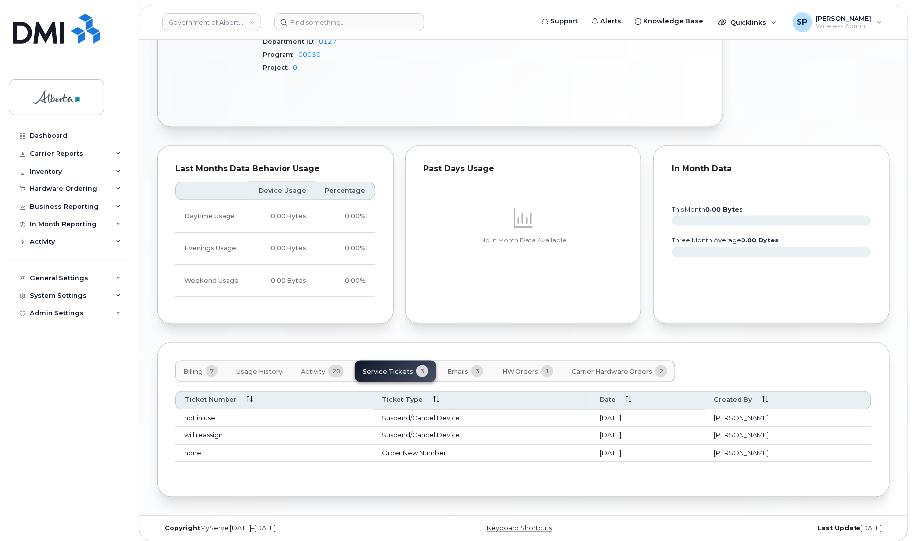
drag, startPoint x: 913, startPoint y: 342, endPoint x: 914, endPoint y: 264, distance: 78.3
click at [913, 264] on html "Government of Alberta (GOA) Support Alerts Knowledge Base Quicklinks Suspend / …" at bounding box center [456, 6] width 913 height 1082
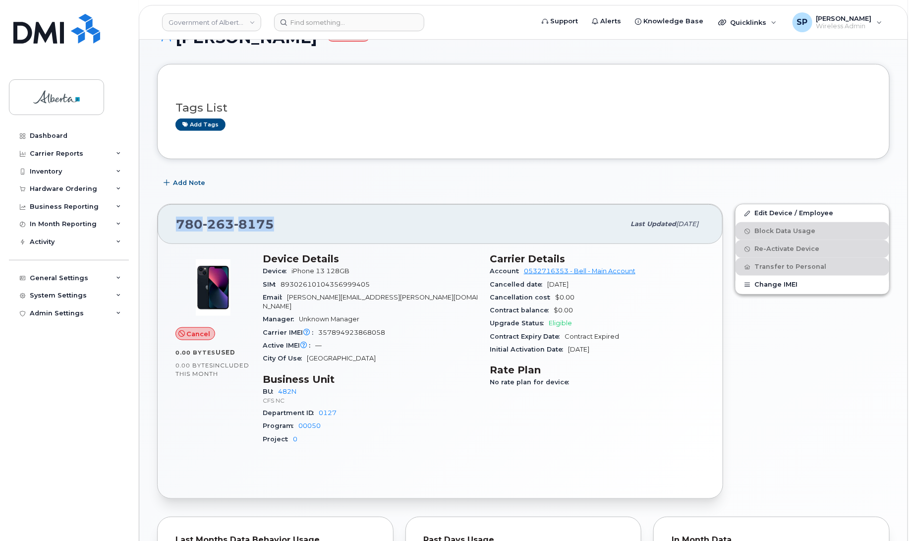
scroll to position [155, 0]
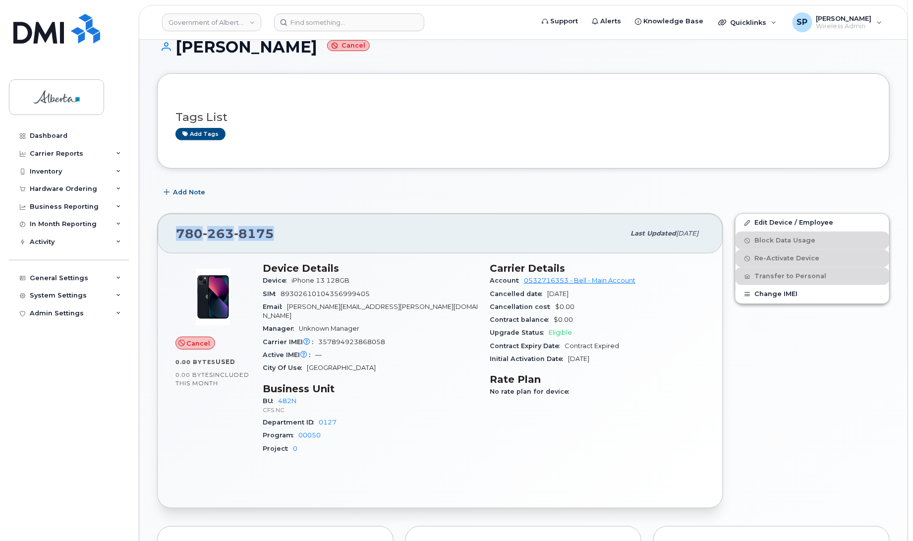
drag, startPoint x: 176, startPoint y: 231, endPoint x: 281, endPoint y: 241, distance: 105.6
click at [281, 241] on div "780 263 8175" at bounding box center [400, 233] width 449 height 21
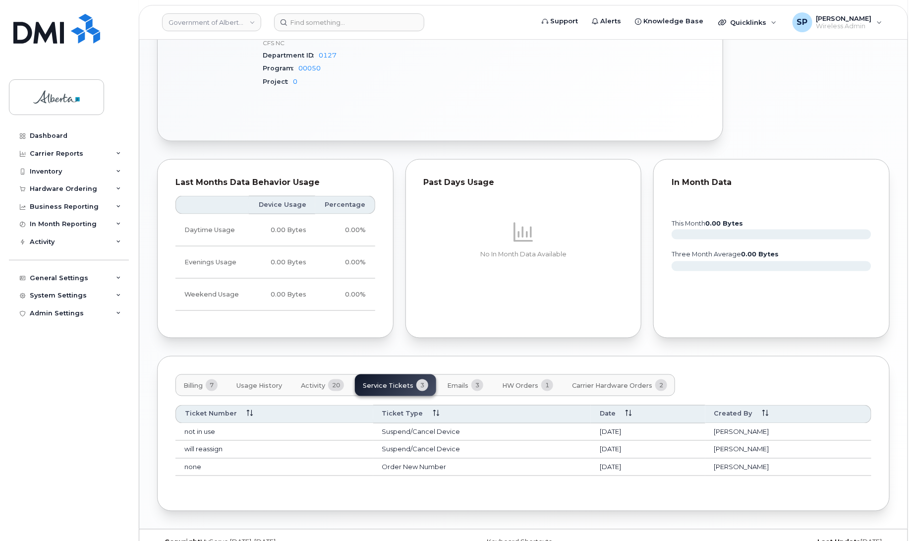
scroll to position [535, 0]
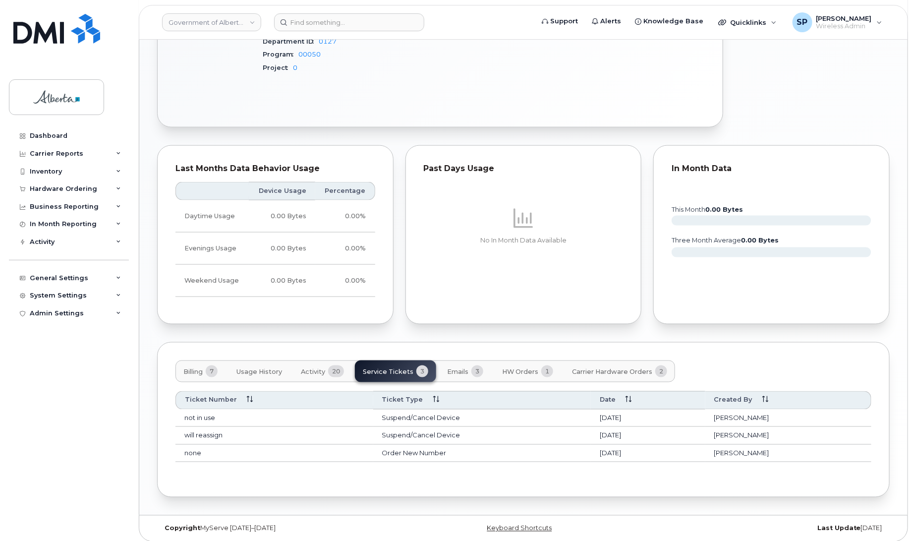
click at [529, 368] on span "HW Orders" at bounding box center [520, 372] width 36 height 8
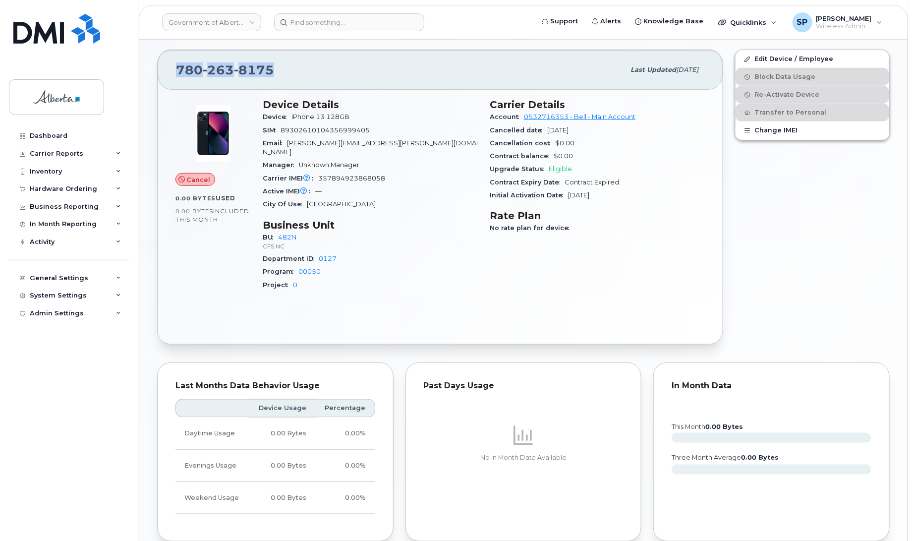
scroll to position [310, 0]
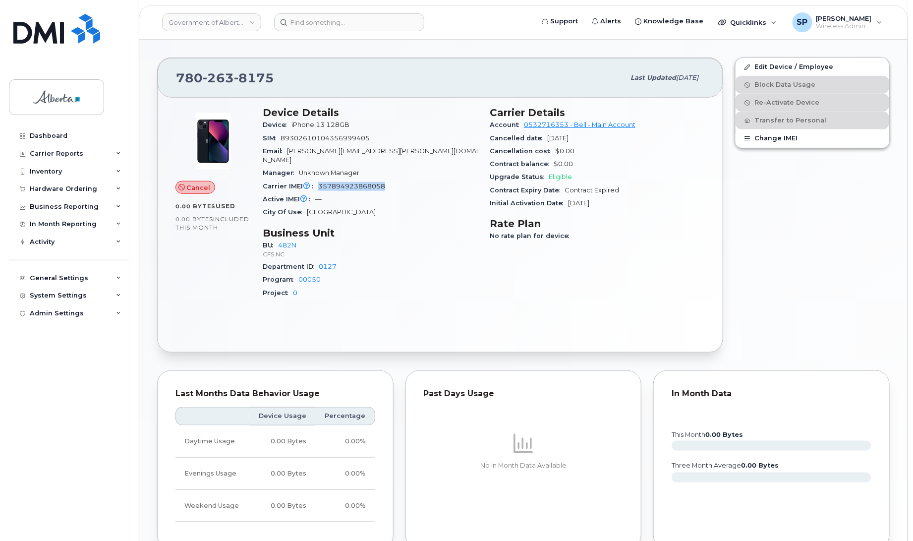
drag, startPoint x: 390, startPoint y: 177, endPoint x: 320, endPoint y: 181, distance: 70.5
click at [320, 181] on div "Carrier IMEI Carrier IMEI is reported during the last billing cycle or change o…" at bounding box center [370, 186] width 215 height 13
copy span "357894923868058"
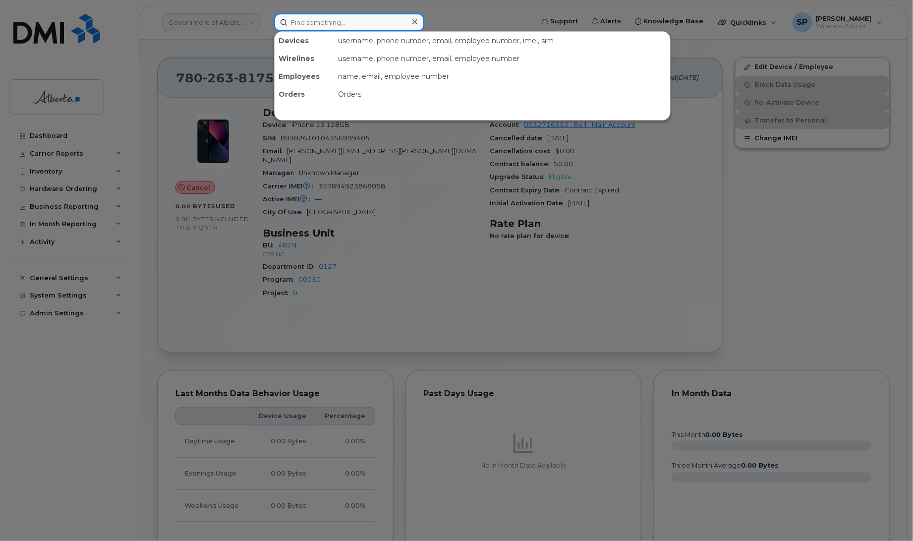
click at [373, 22] on input at bounding box center [349, 22] width 150 height 18
paste input "7807204680"
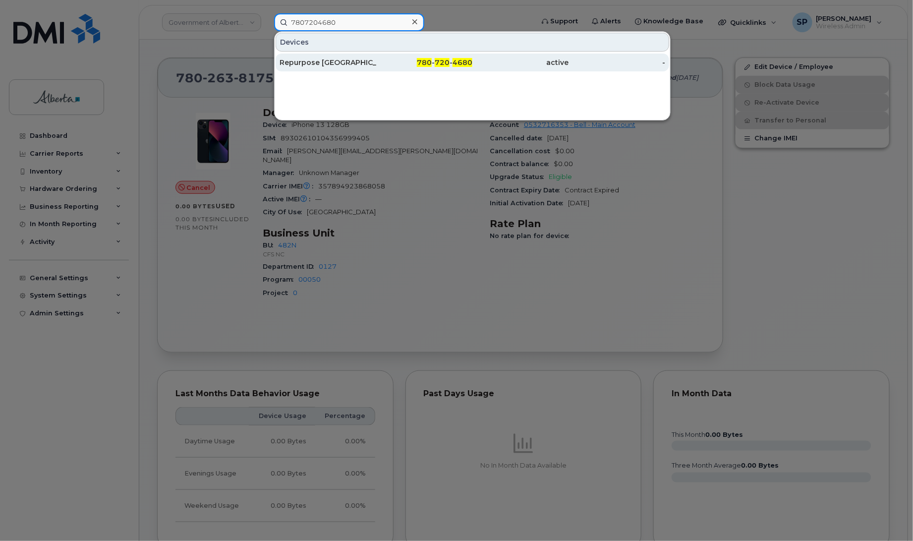
type input "7807204680"
click at [320, 64] on div "Repurpose Edmonton" at bounding box center [328, 63] width 97 height 10
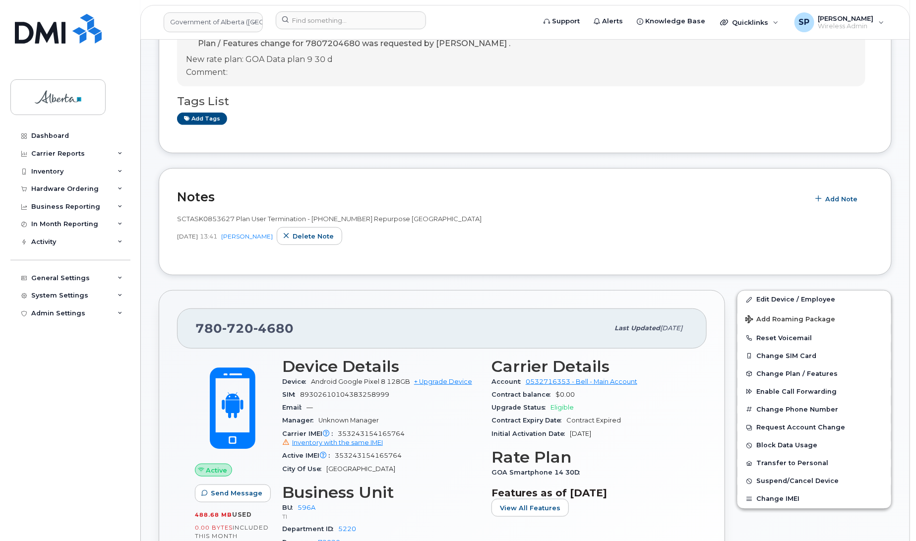
scroll to position [269, 0]
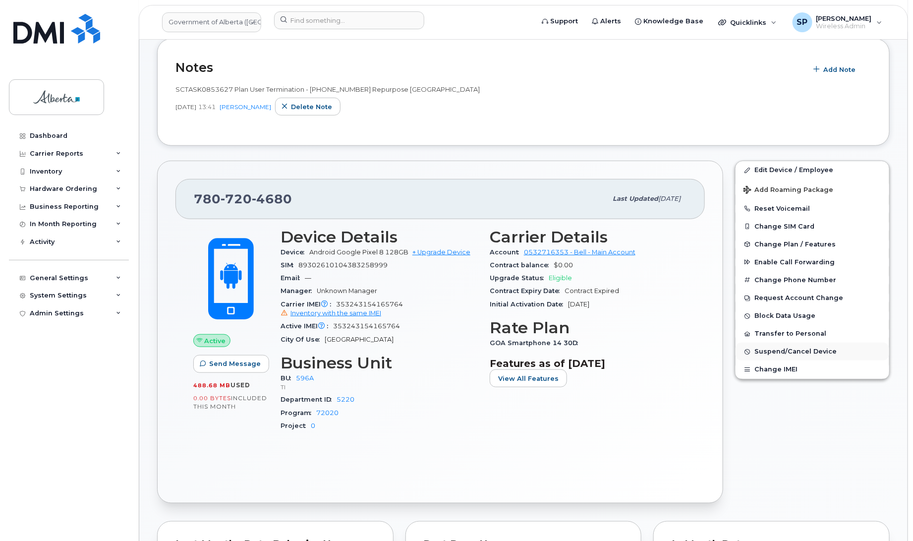
click at [787, 352] on span "Suspend/Cancel Device" at bounding box center [796, 351] width 82 height 7
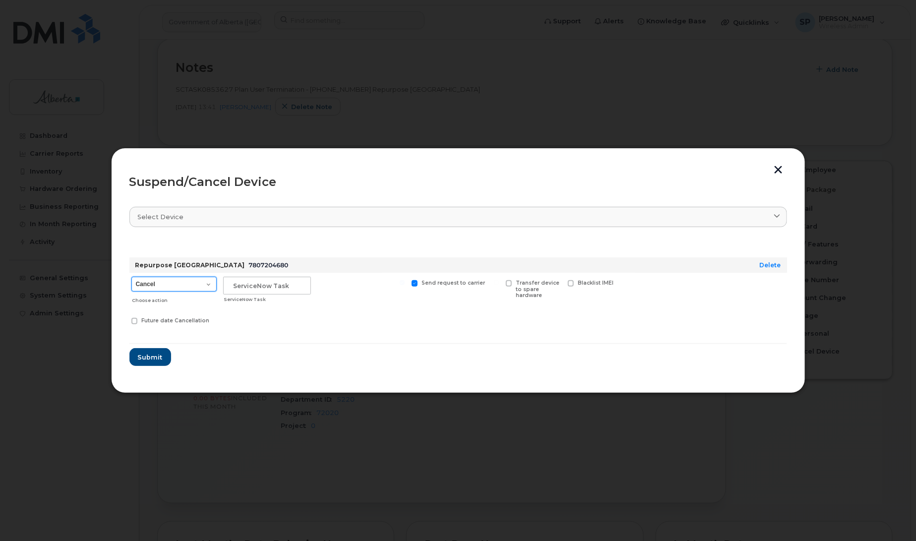
click at [179, 283] on select "Cancel Suspend - Extend Suspension Suspend - Reduced Rate Suspend - Lost Device…" at bounding box center [173, 284] width 85 height 15
select select "[object Object]"
click at [131, 277] on select "Cancel Suspend - Extend Suspension Suspend - Reduced Rate Suspend - Lost Device…" at bounding box center [173, 284] width 85 height 15
click at [254, 279] on input "text" at bounding box center [267, 286] width 88 height 18
paste input "SCTASK0853627"
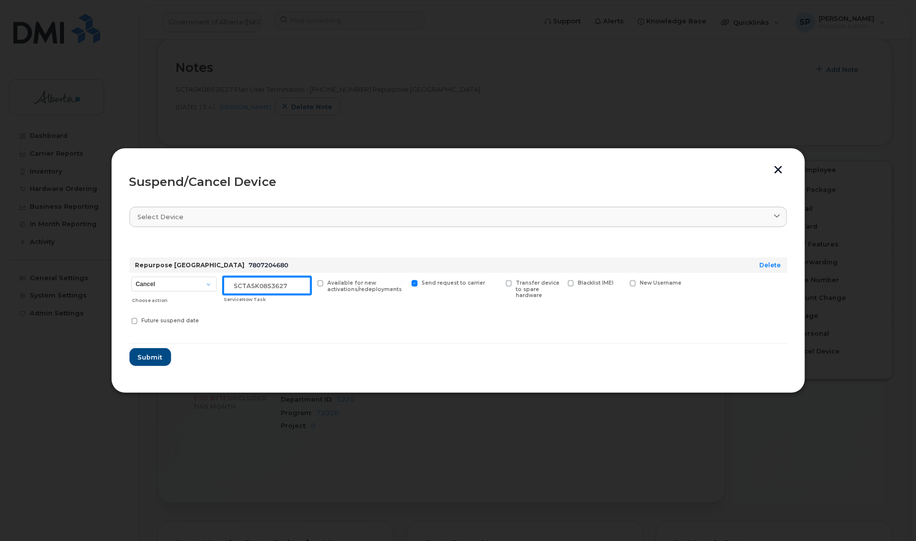
click at [294, 288] on input "SCTASK0853627" at bounding box center [267, 286] width 88 height 18
type input "SCTASK0853627 Suspend"
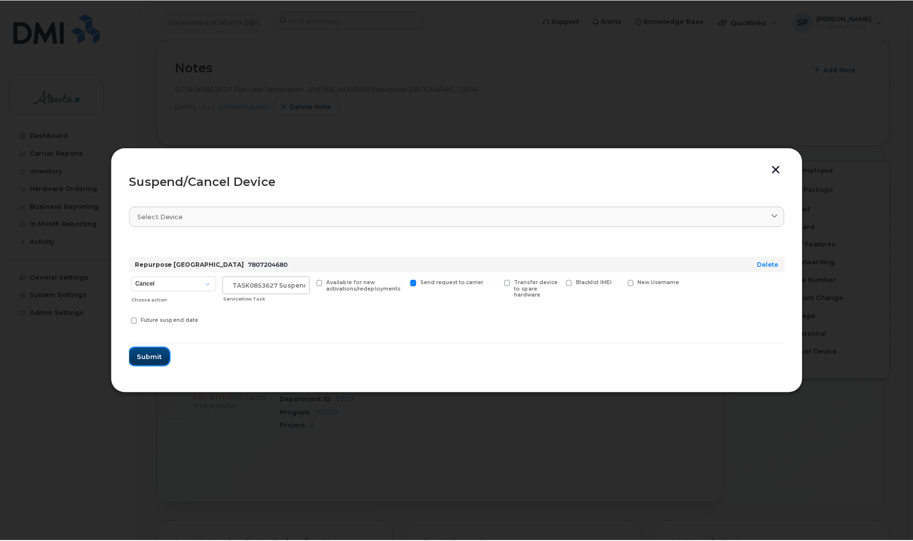
scroll to position [0, 0]
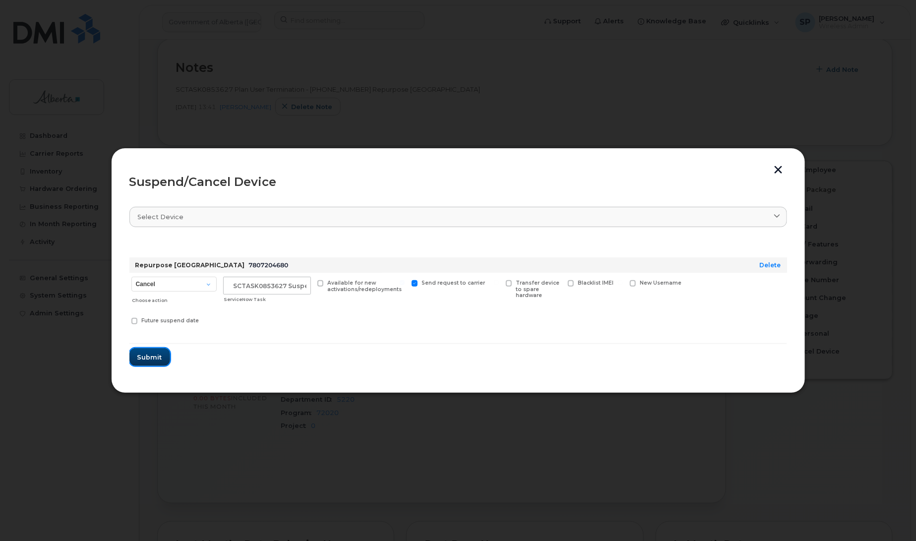
click at [138, 357] on span "Submit" at bounding box center [149, 357] width 25 height 9
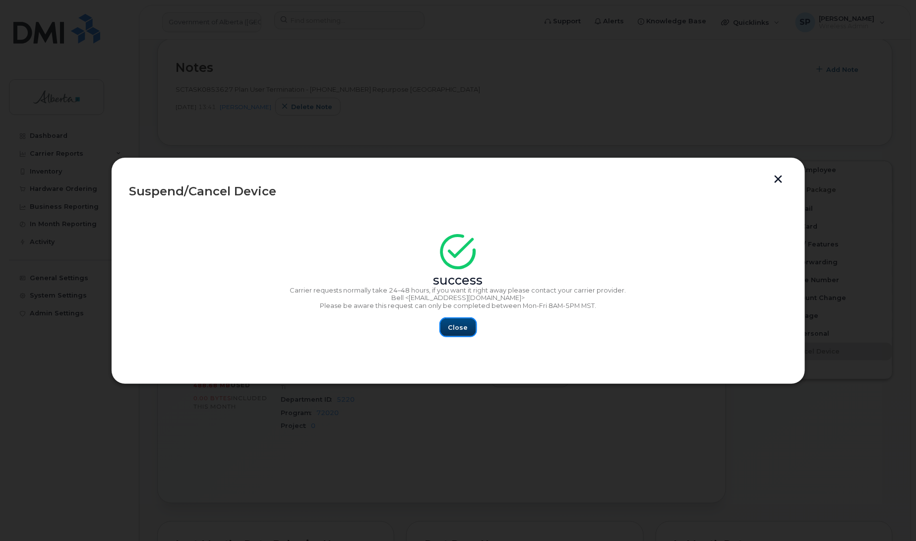
click at [457, 326] on span "Close" at bounding box center [458, 327] width 20 height 9
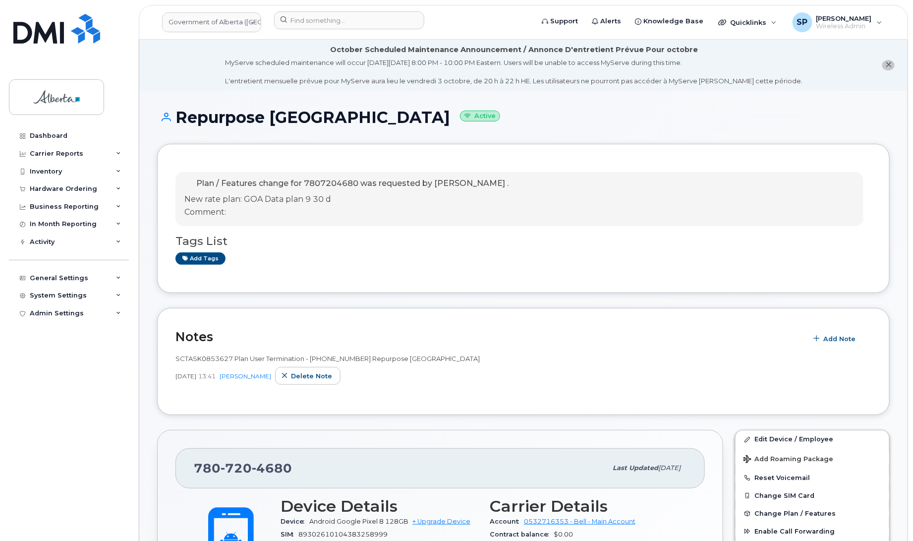
click at [532, 376] on div "Sep 19, 2025 13:41 Susannah Parlee Delete note" at bounding box center [524, 376] width 696 height 18
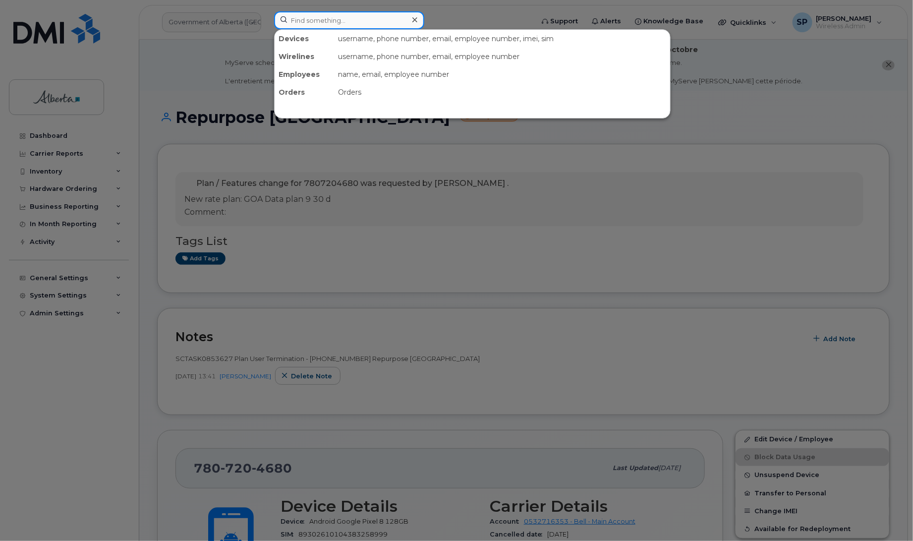
click at [328, 16] on input at bounding box center [349, 20] width 150 height 18
paste input "7806680577"
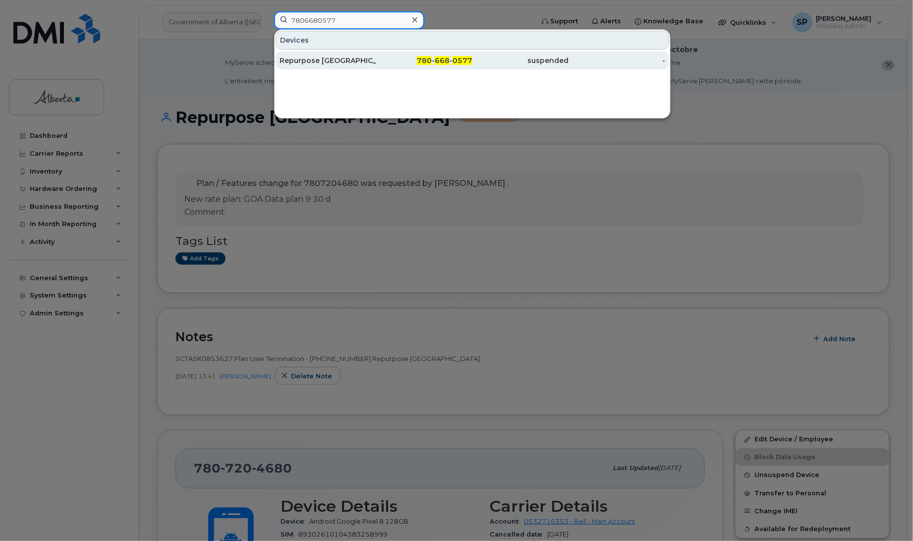
type input "7806680577"
click at [311, 63] on div "Repurpose [GEOGRAPHIC_DATA]" at bounding box center [328, 61] width 97 height 10
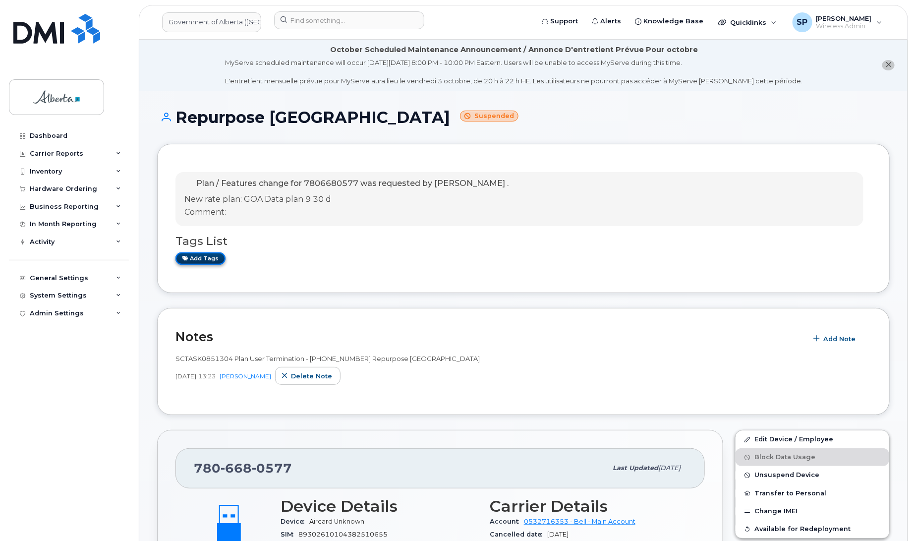
click at [199, 259] on link "Add tags" at bounding box center [201, 258] width 50 height 12
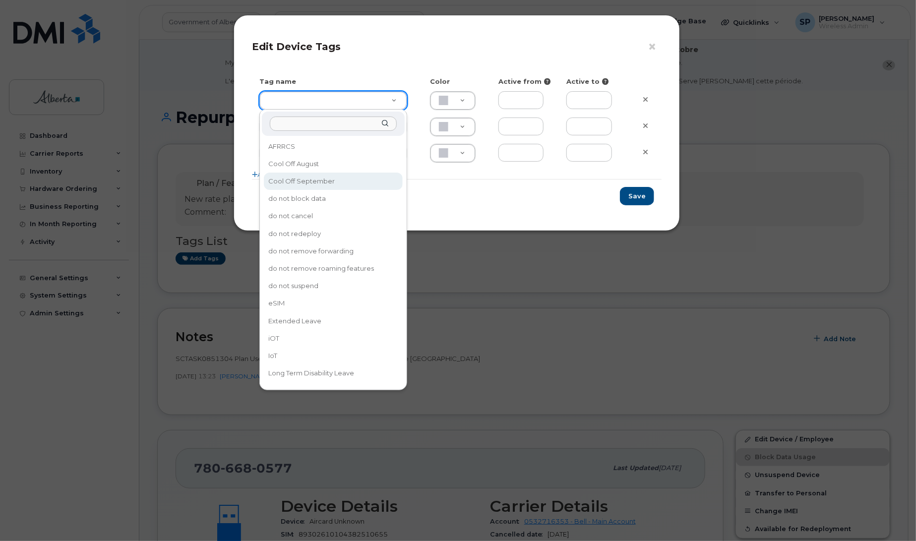
type input "Cool Off September"
type input "D6CDC1"
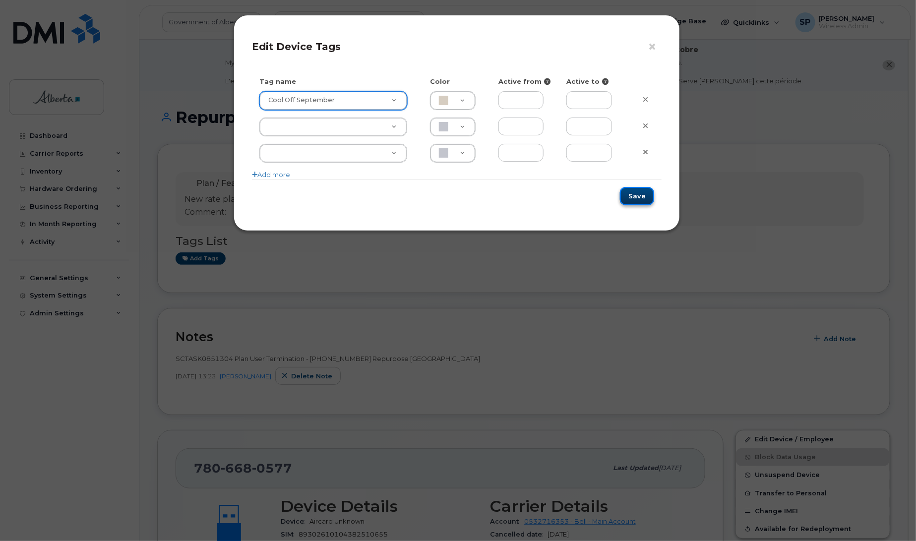
click at [633, 199] on button "Save" at bounding box center [637, 196] width 34 height 18
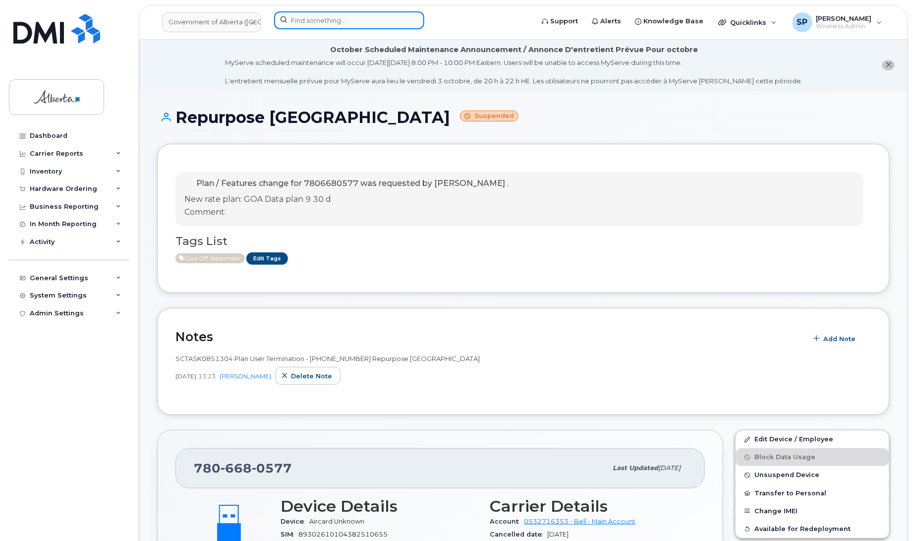
click at [338, 20] on input at bounding box center [349, 20] width 150 height 18
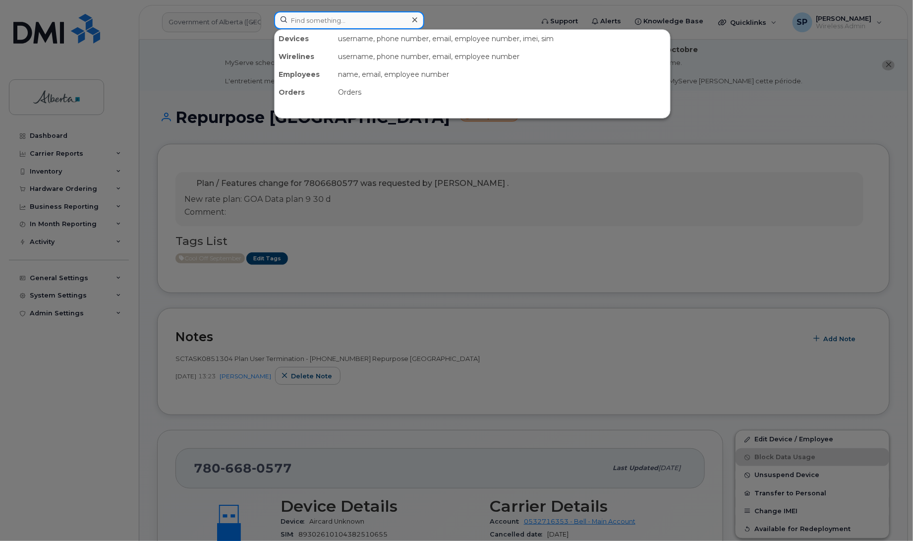
paste input "7802237905"
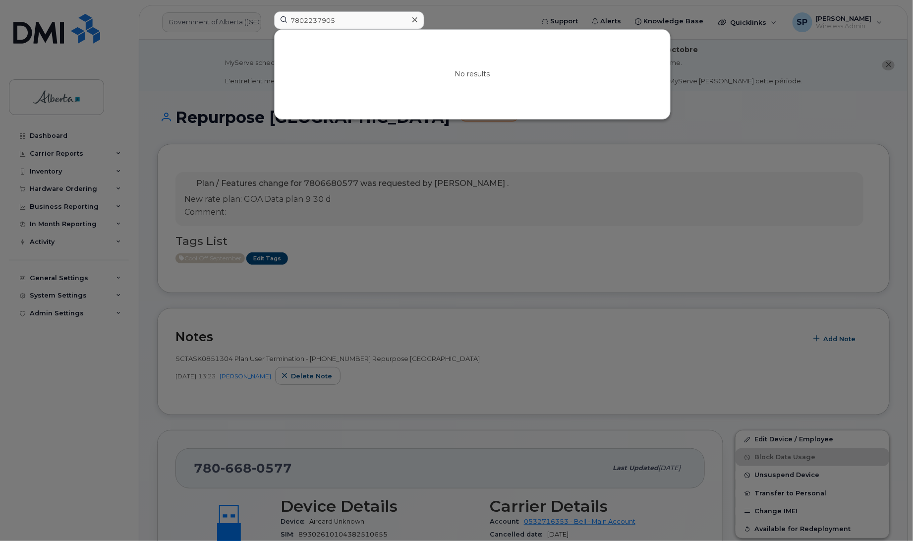
click at [774, 117] on div at bounding box center [456, 270] width 913 height 541
drag, startPoint x: 336, startPoint y: 19, endPoint x: 263, endPoint y: 25, distance: 73.6
click at [266, 25] on div "7802237905 No results" at bounding box center [400, 22] width 269 height 22
paste input "358314353993588"
drag, startPoint x: 363, startPoint y: 20, endPoint x: 266, endPoint y: 20, distance: 96.7
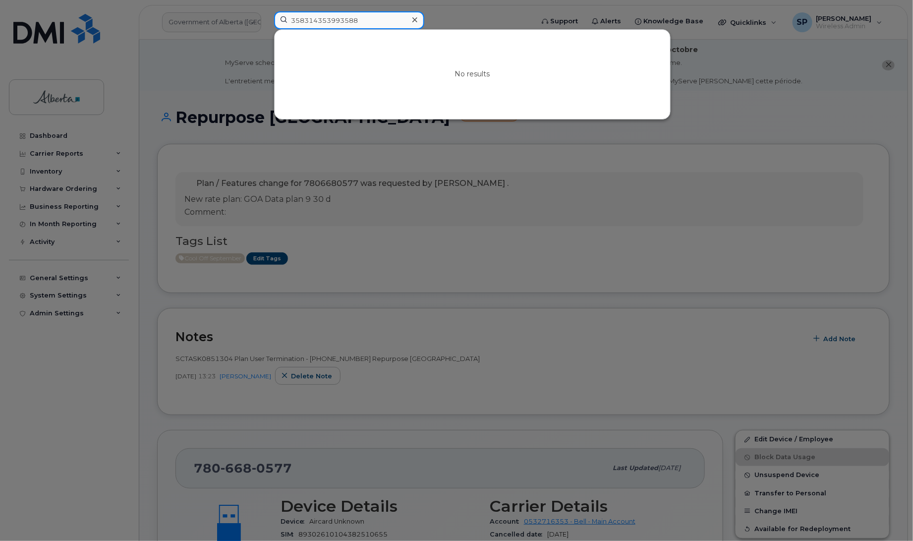
click at [266, 20] on div "358314353993588 No results" at bounding box center [400, 22] width 269 height 22
paste input "5873373249"
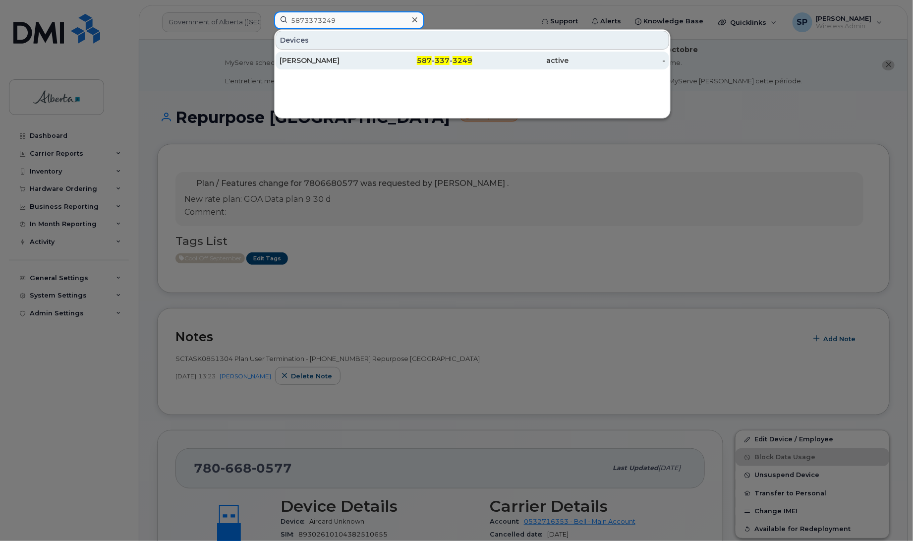
type input "5873373249"
click at [301, 62] on div "Vasily Kim" at bounding box center [328, 61] width 97 height 10
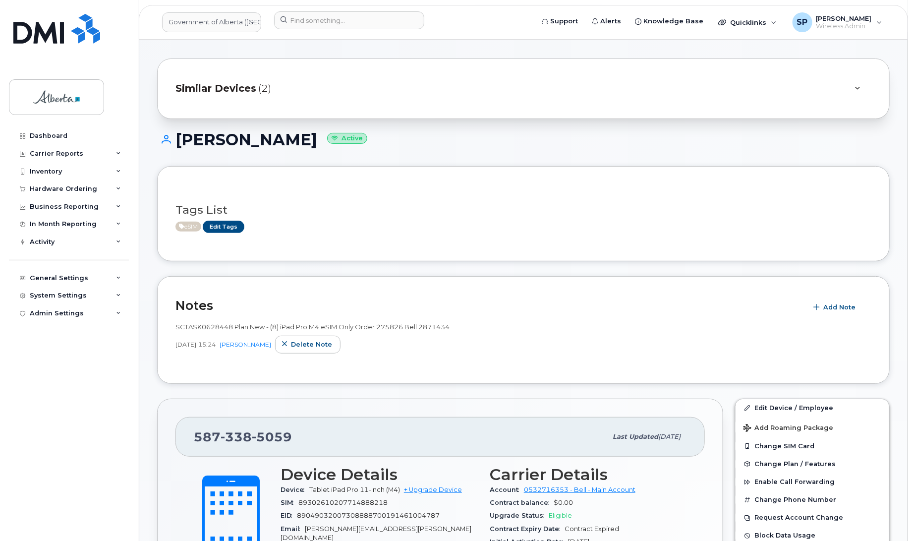
scroll to position [67, 0]
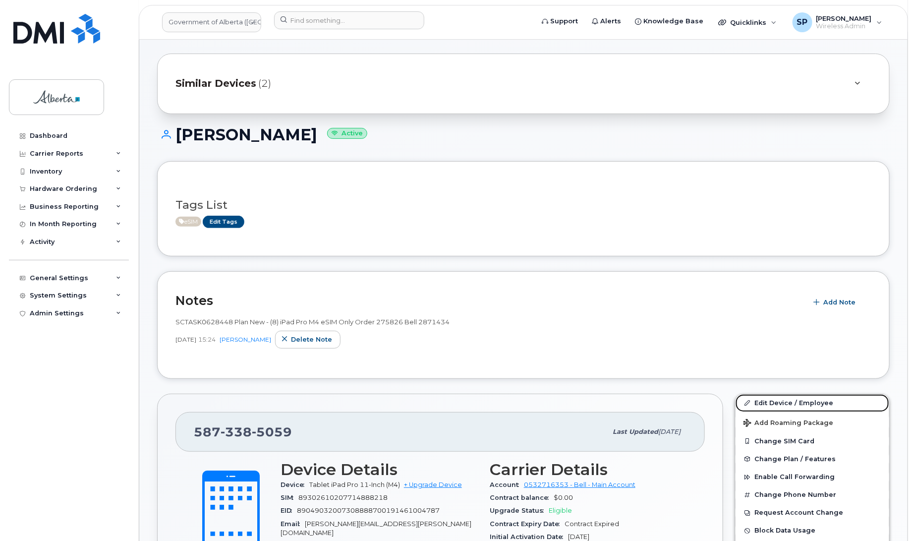
drag, startPoint x: 781, startPoint y: 402, endPoint x: 895, endPoint y: 378, distance: 117.1
click at [781, 402] on link "Edit Device / Employee" at bounding box center [813, 403] width 154 height 18
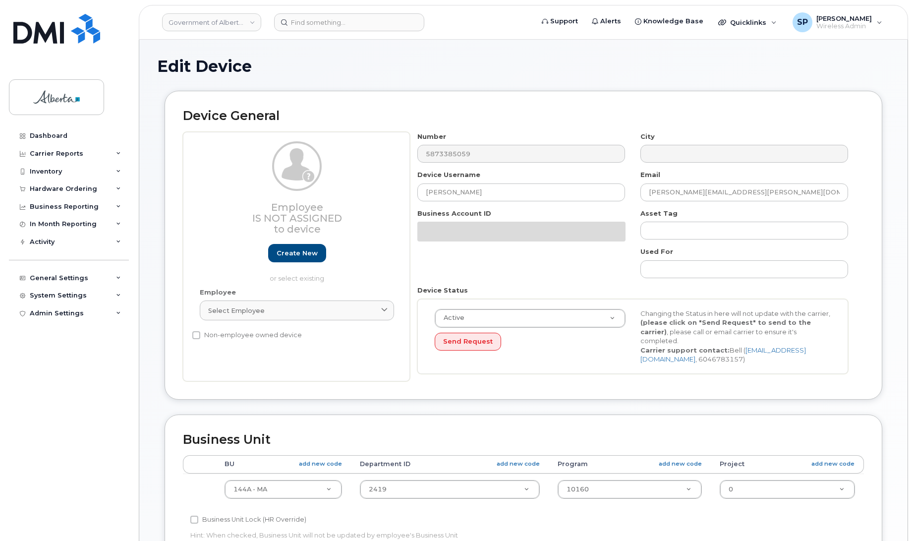
select select "4120338"
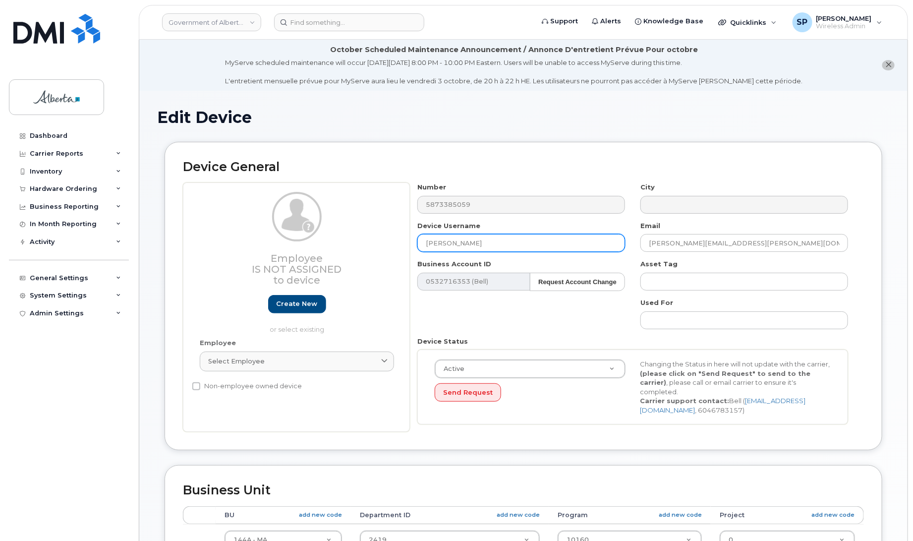
drag, startPoint x: 519, startPoint y: 240, endPoint x: 341, endPoint y: 241, distance: 177.5
click at [342, 240] on div "Employee Is not assigned to device Create new or select existing Employee Selec…" at bounding box center [523, 306] width 681 height 249
paste input "[PERSON_NAME]"
type input "[PERSON_NAME]"
drag, startPoint x: 700, startPoint y: 242, endPoint x: 593, endPoint y: 248, distance: 106.8
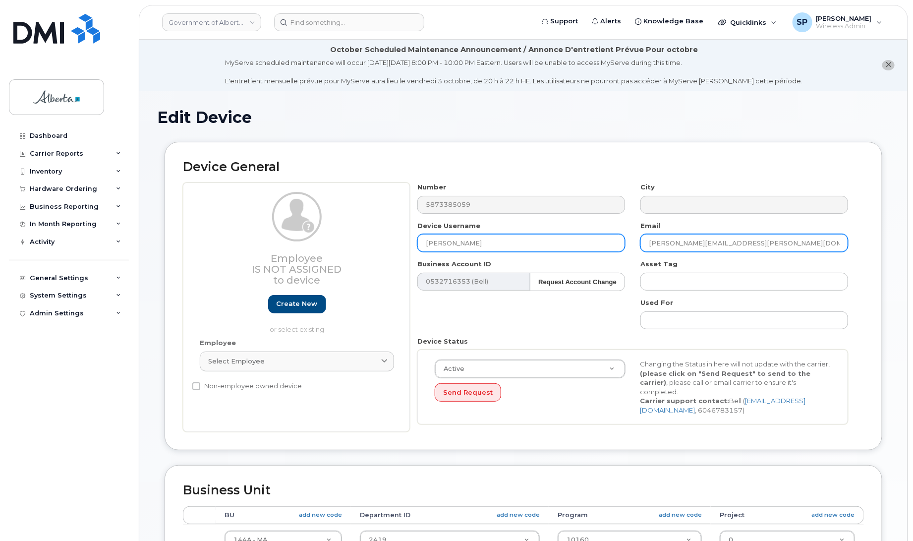
click at [593, 248] on div "Number 5873385059 City Device Username [PERSON_NAME] Email [PERSON_NAME][EMAIL_…" at bounding box center [633, 306] width 446 height 249
paste input "[PERSON_NAME]"
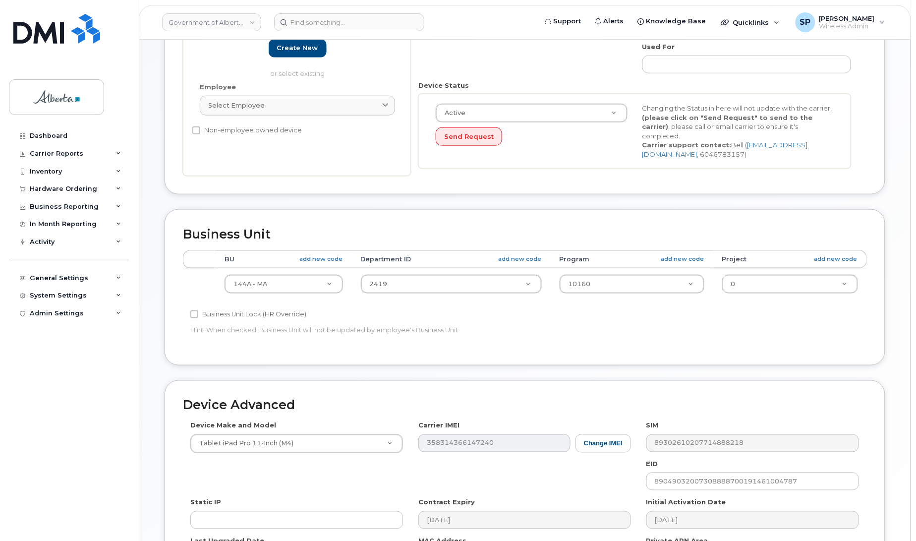
scroll to position [393, 0]
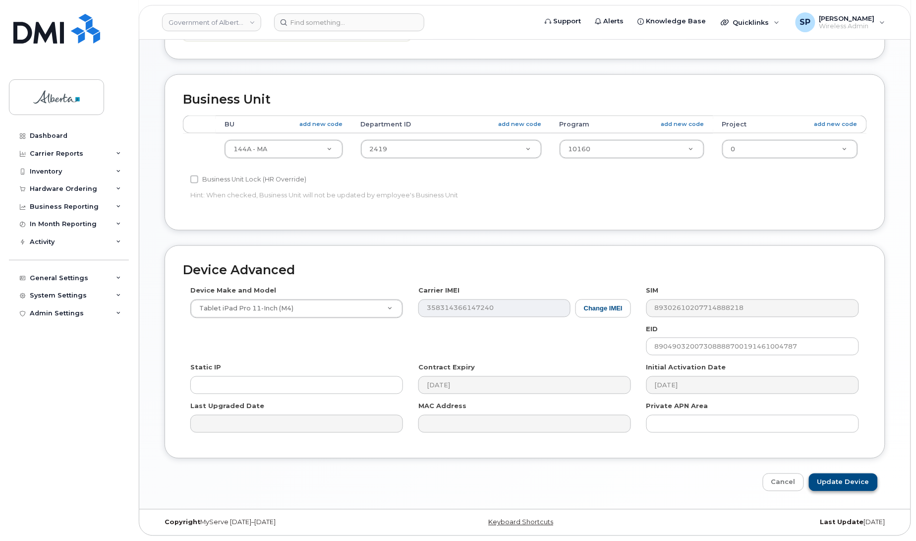
type input "[PERSON_NAME][EMAIL_ADDRESS][PERSON_NAME][DOMAIN_NAME]"
click at [854, 481] on input "Update Device" at bounding box center [843, 483] width 69 height 18
type input "Saving..."
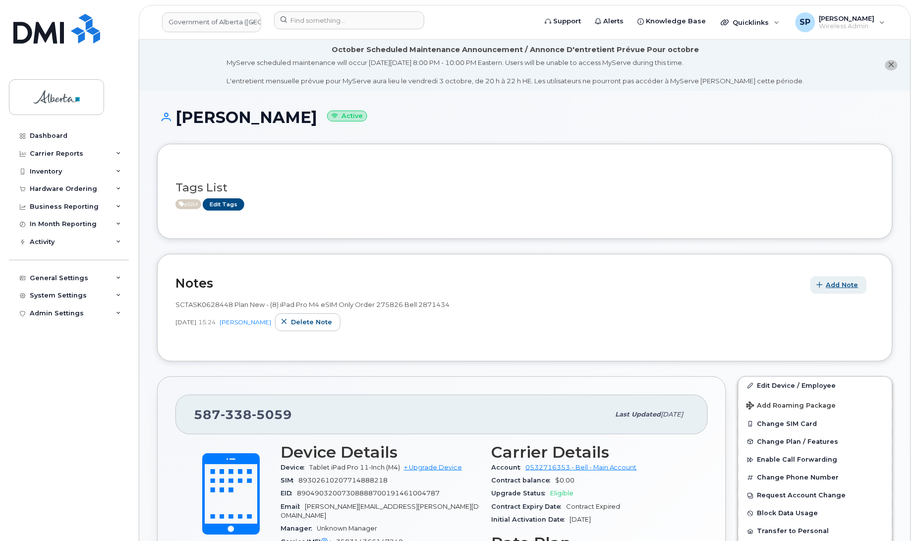
click at [839, 286] on span "Add Note" at bounding box center [843, 284] width 32 height 9
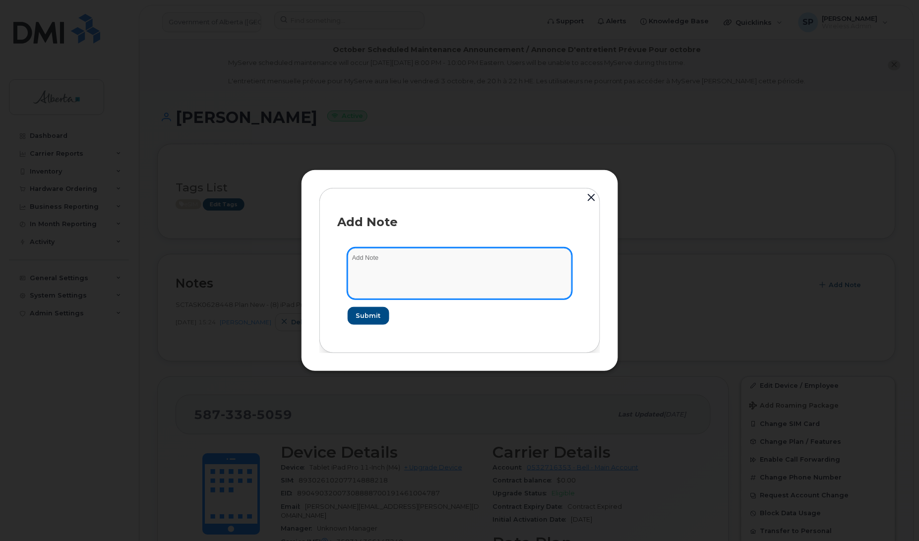
click at [395, 264] on textarea at bounding box center [460, 273] width 224 height 51
paste textarea "SCTASK0854481 Plan User Termination - (2) Reassign"
type textarea "SCTASK0854481 Plan User Termination - (2) Reassign"
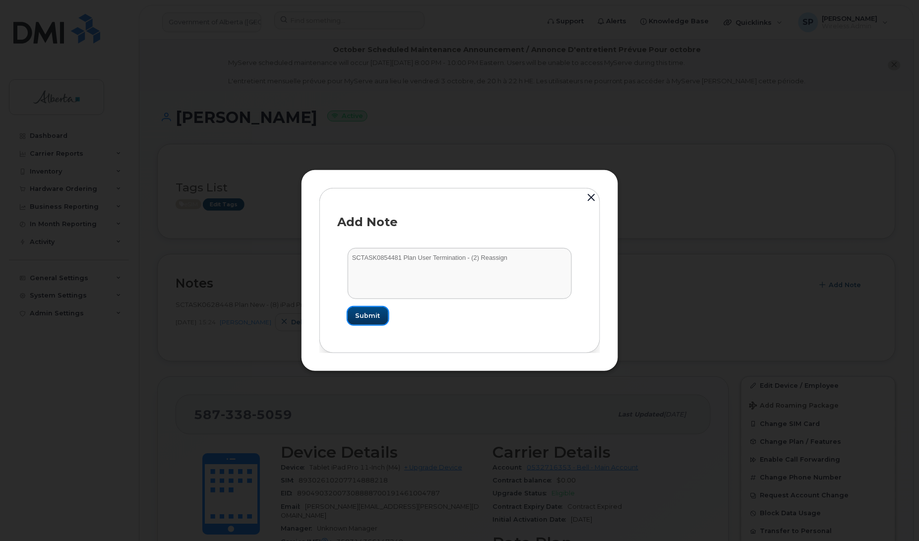
click at [368, 320] on span "Submit" at bounding box center [368, 315] width 25 height 9
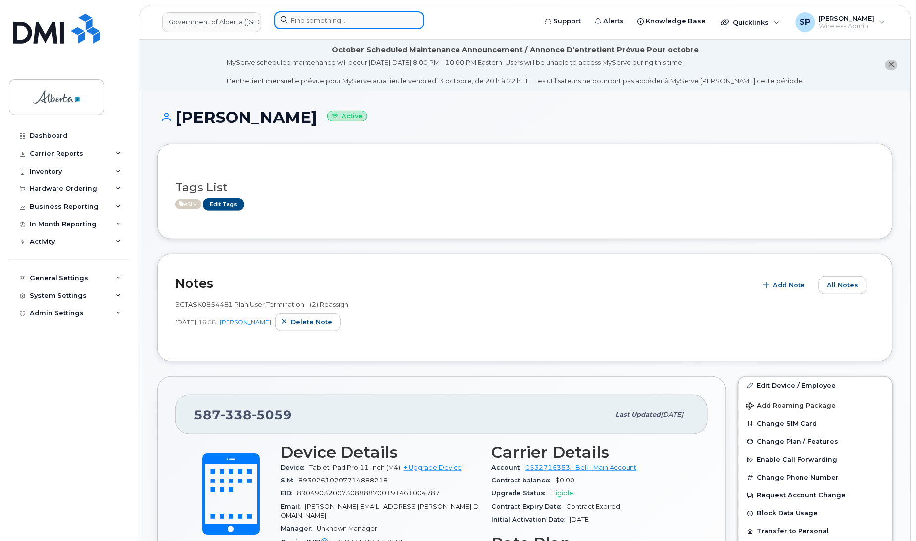
click at [353, 21] on input at bounding box center [349, 20] width 150 height 18
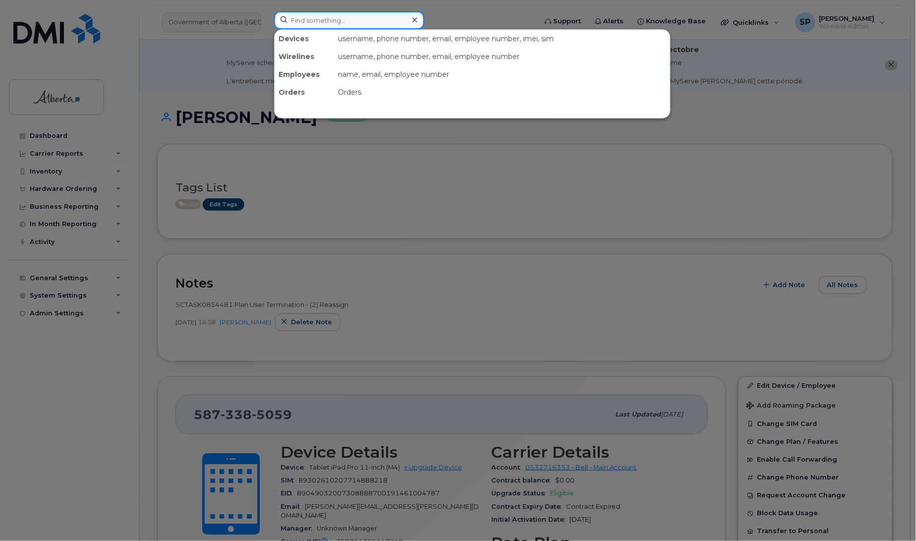
paste input "7802031712"
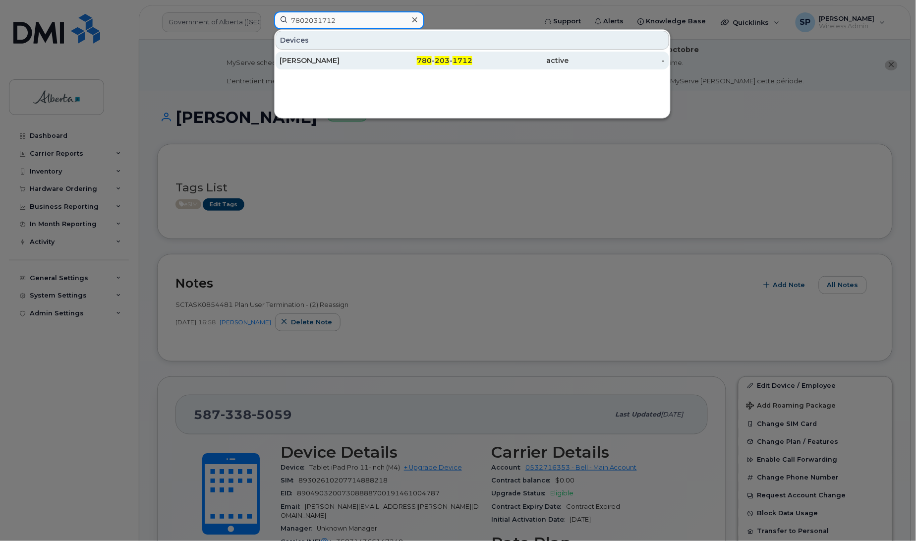
type input "7802031712"
click at [318, 61] on div "[PERSON_NAME]" at bounding box center [328, 61] width 97 height 10
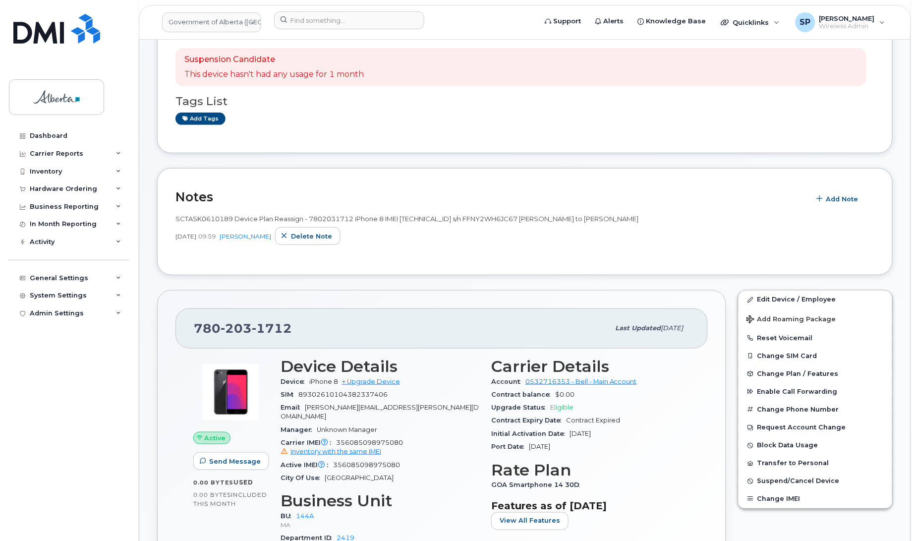
scroll to position [149, 0]
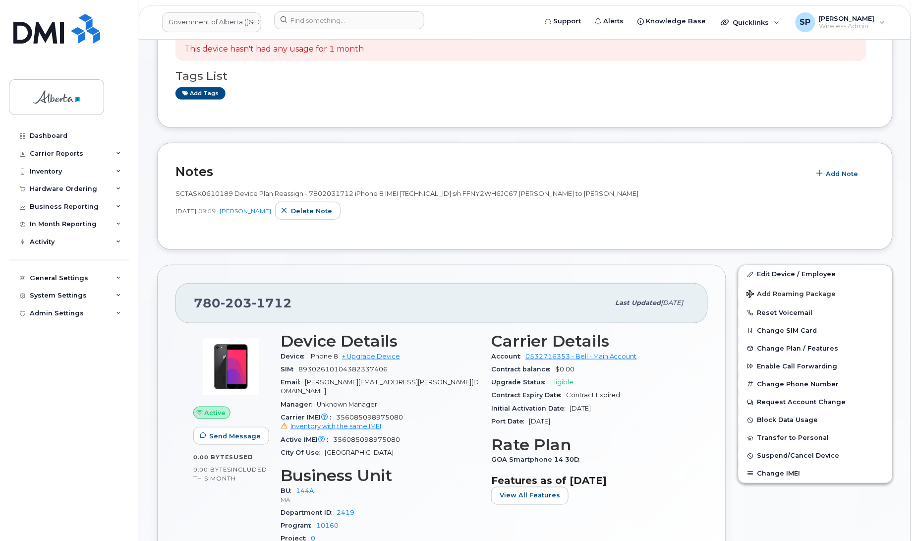
click at [214, 506] on div "Active Send Message 0.00 Bytes  used 0.00 Bytes  included this month" at bounding box center [230, 443] width 87 height 234
click at [831, 176] on span "Add Note" at bounding box center [843, 173] width 32 height 9
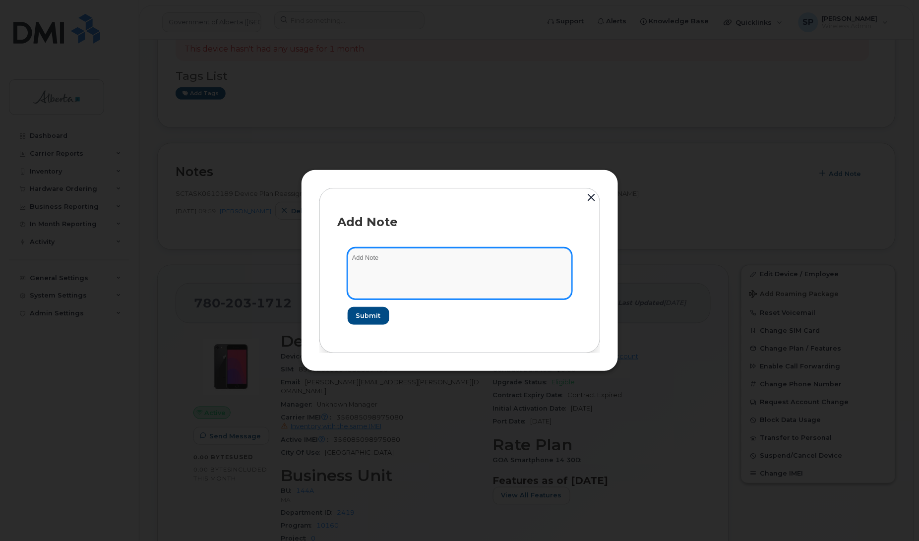
click at [487, 259] on textarea at bounding box center [460, 273] width 224 height 51
paste textarea "SCTASK0854481 Plan User Termination - [PHONE_NUMBER] Repurpose [GEOGRAPHIC_DATA]"
type textarea "SCTASK0854481 Plan User Termination - [PHONE_NUMBER] Repurpose [GEOGRAPHIC_DATA]"
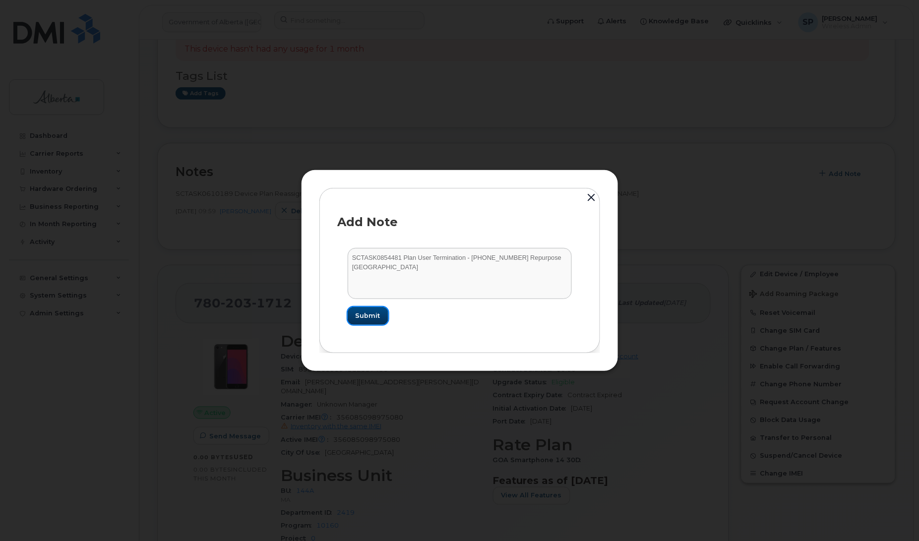
click at [370, 318] on span "Submit" at bounding box center [368, 315] width 25 height 9
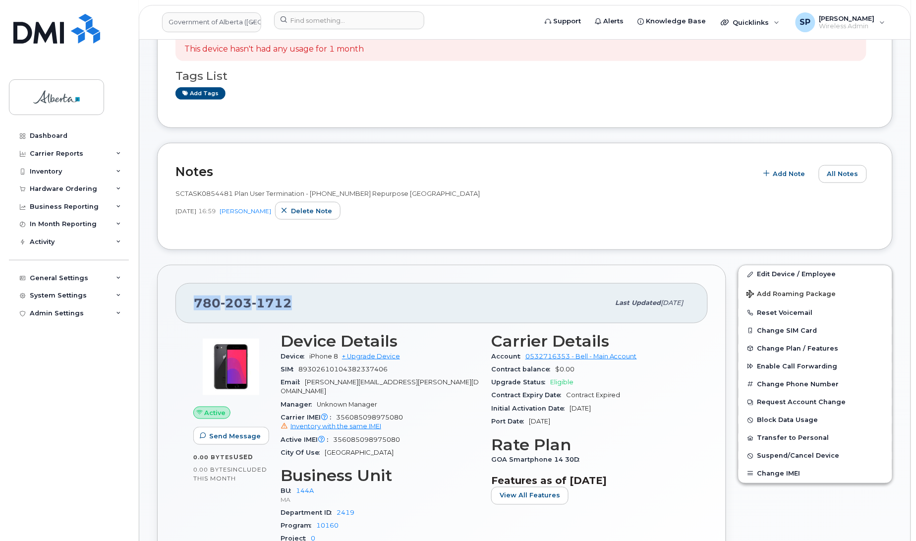
drag, startPoint x: 295, startPoint y: 301, endPoint x: 194, endPoint y: 305, distance: 101.2
click at [194, 305] on div "[PHONE_NUMBER]" at bounding box center [402, 303] width 416 height 21
click at [774, 274] on link "Edit Device / Employee" at bounding box center [816, 274] width 154 height 18
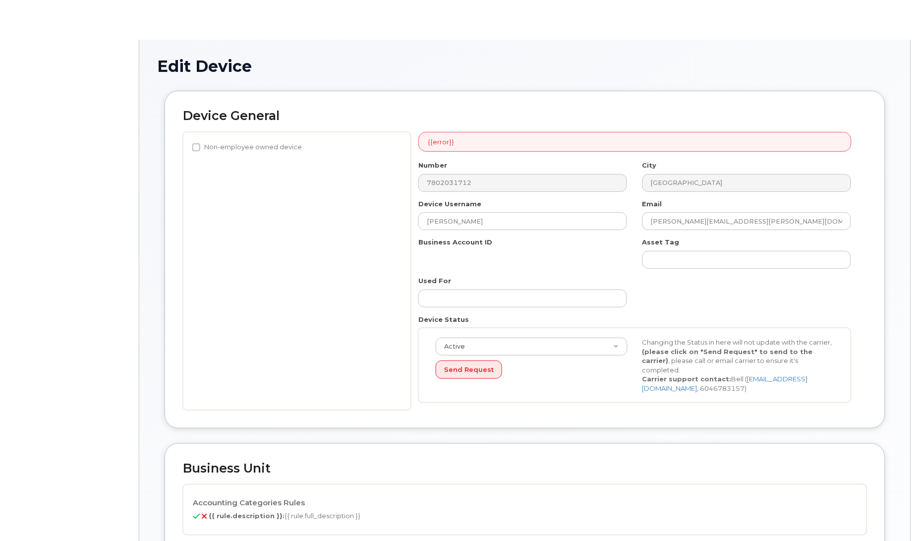
select select "4120338"
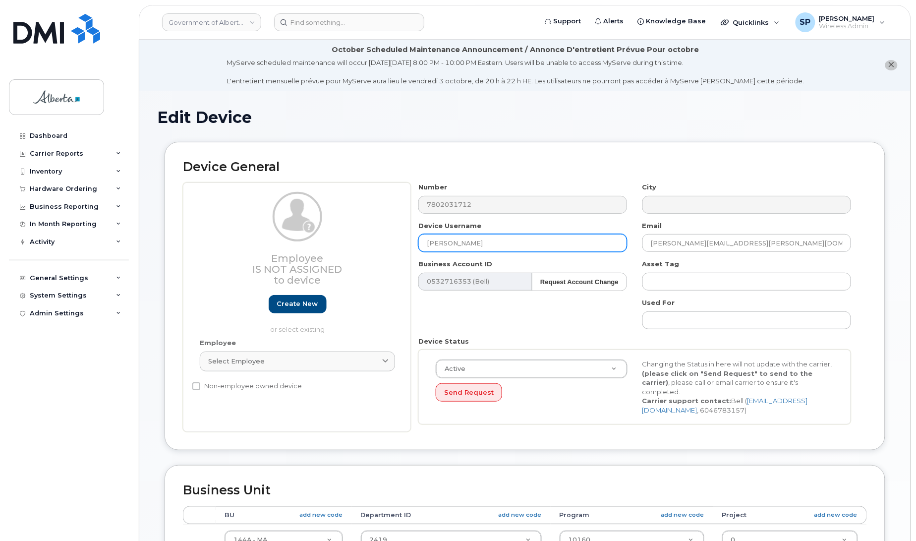
drag, startPoint x: 489, startPoint y: 239, endPoint x: 403, endPoint y: 254, distance: 87.5
click at [403, 254] on div "Employee Is not assigned to device Create new or select existing Employee Selec…" at bounding box center [525, 306] width 684 height 249
type input "Repurpose [GEOGRAPHIC_DATA]"
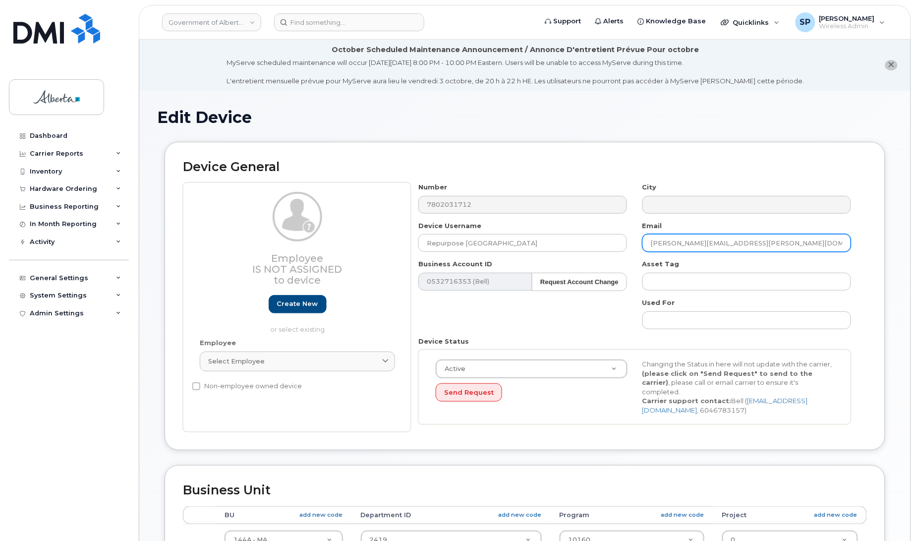
drag, startPoint x: 707, startPoint y: 247, endPoint x: 631, endPoint y: 249, distance: 75.9
click at [631, 249] on div "Number 7802031712 City Device Username Repurpose [GEOGRAPHIC_DATA] Email [PERSO…" at bounding box center [635, 306] width 448 height 249
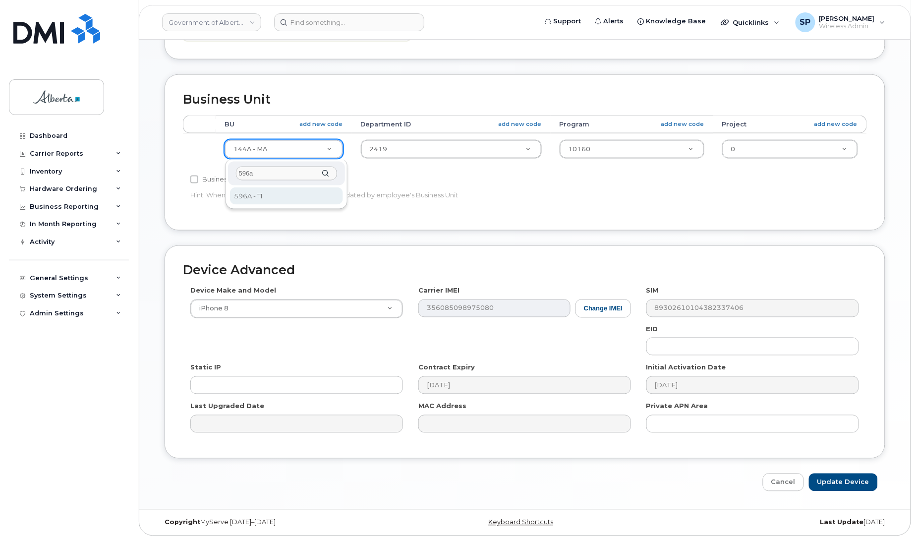
type input "596a"
select select "4797729"
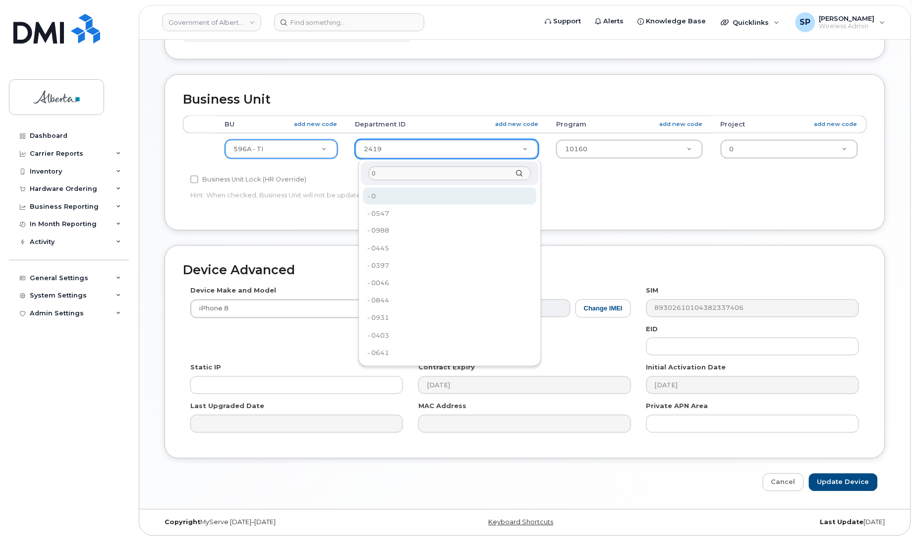
type input "0"
type input "4806341"
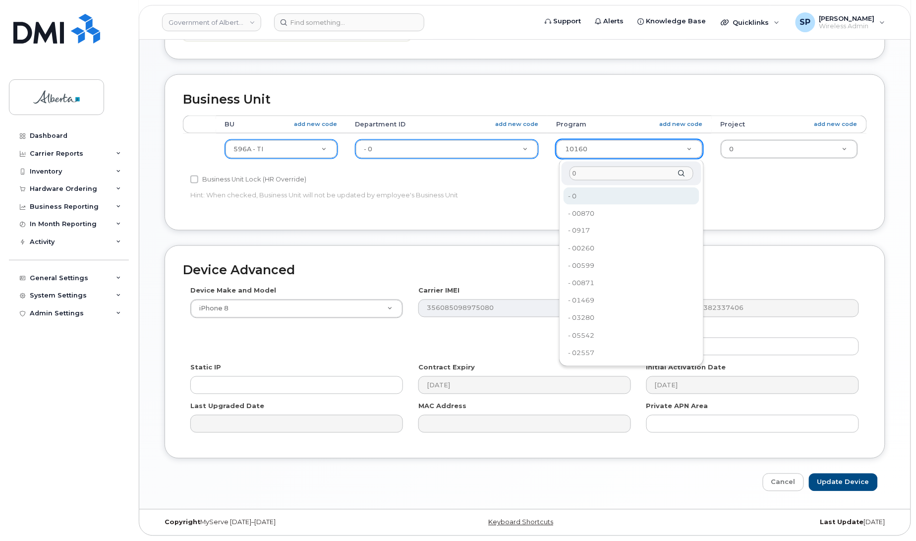
type input "0"
type input "4806366"
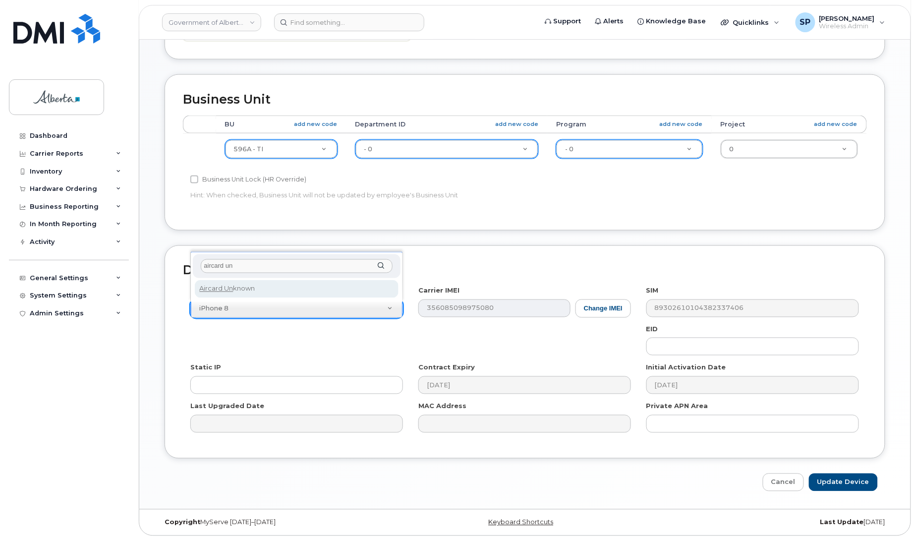
type input "aircard un"
select select "971"
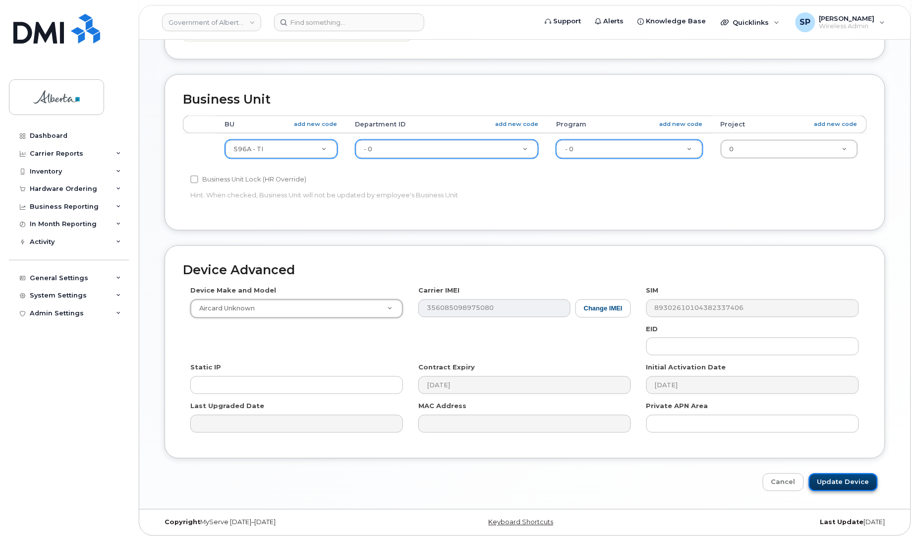
click at [859, 482] on input "Update Device" at bounding box center [843, 483] width 69 height 18
type input "Saving..."
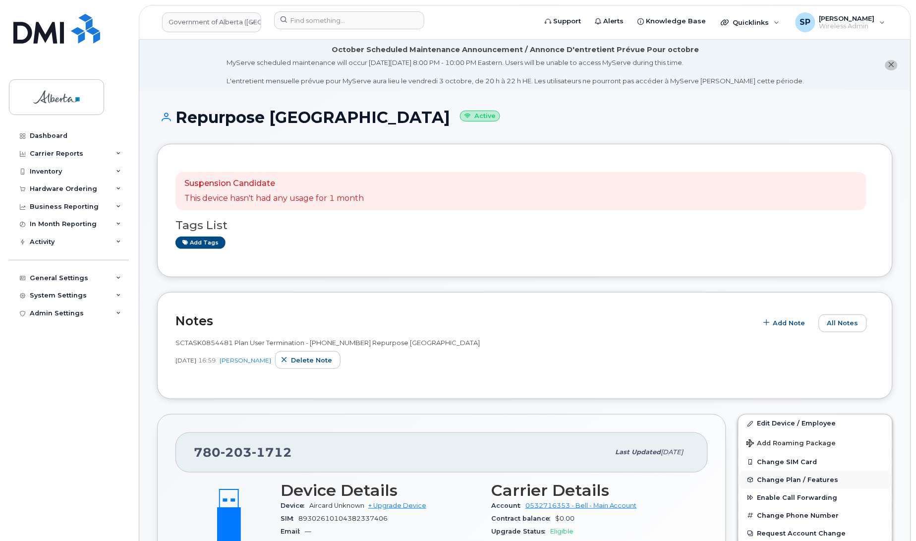
click at [796, 481] on span "Change Plan / Features" at bounding box center [798, 479] width 81 height 7
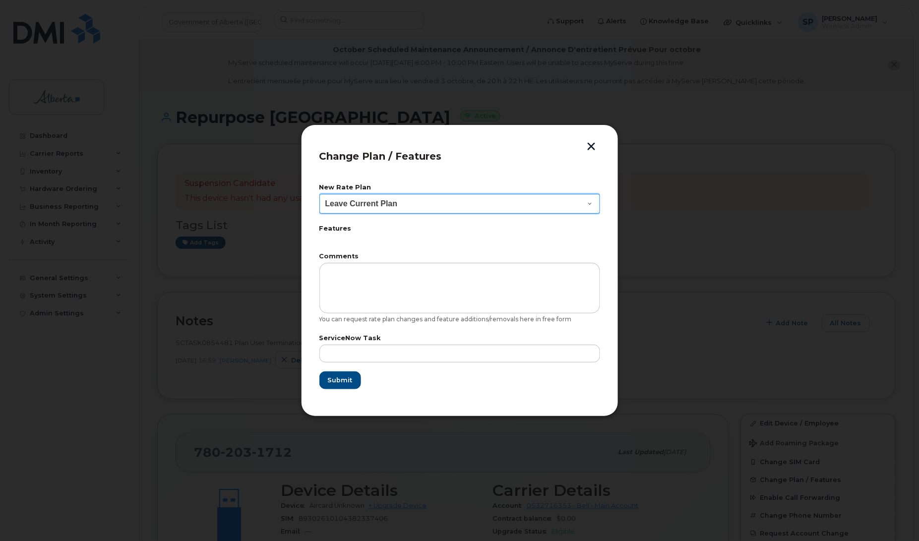
click at [384, 204] on select "Leave Current Plan GOA Data plan 9 30 d GOA–Unlimited Data Plan 9" at bounding box center [459, 204] width 281 height 20
select select "1790211"
click at [319, 194] on select "Leave Current Plan GOA Data plan 9 30 d GOA–Unlimited Data Plan 9" at bounding box center [459, 204] width 281 height 20
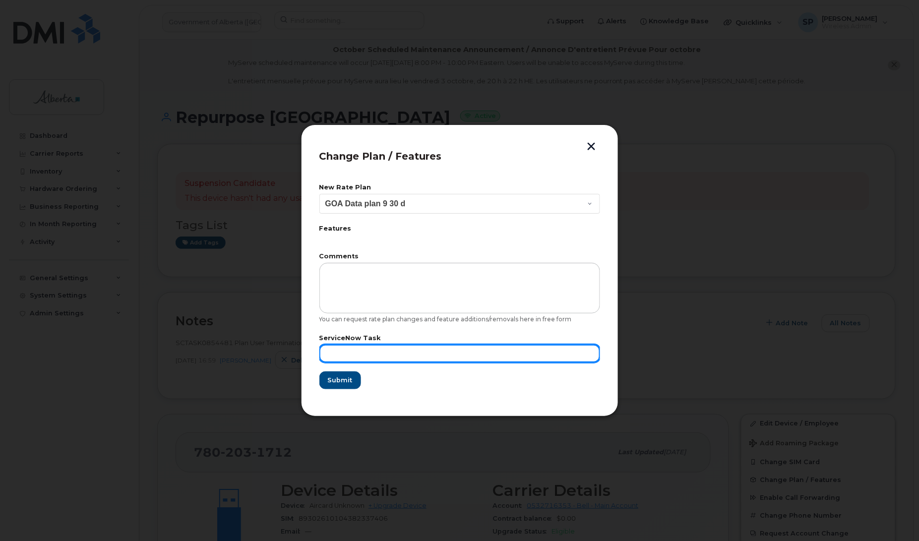
click at [500, 355] on input "text" at bounding box center [459, 354] width 281 height 18
paste input "SCTASK0854481"
type input "SCTASK0854481"
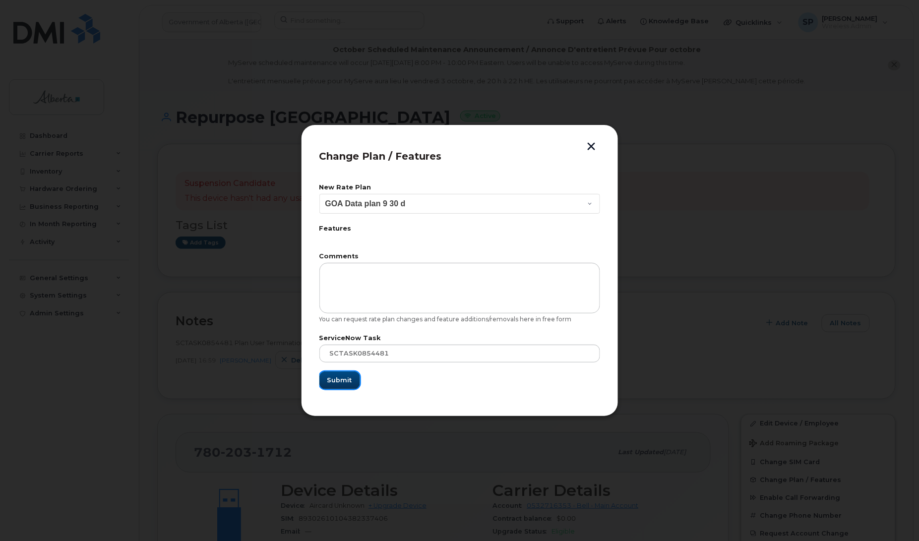
click at [337, 381] on span "Submit" at bounding box center [339, 379] width 25 height 9
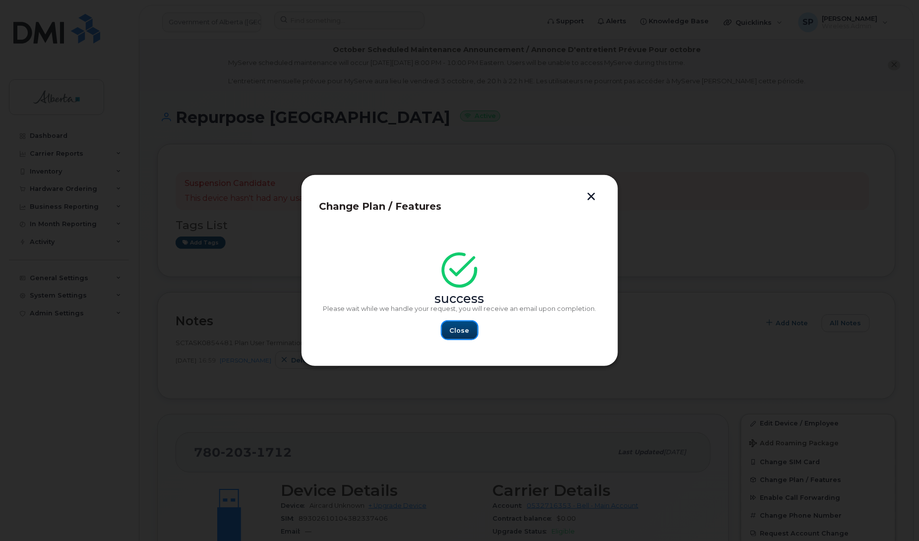
click at [457, 327] on span "Close" at bounding box center [460, 330] width 20 height 9
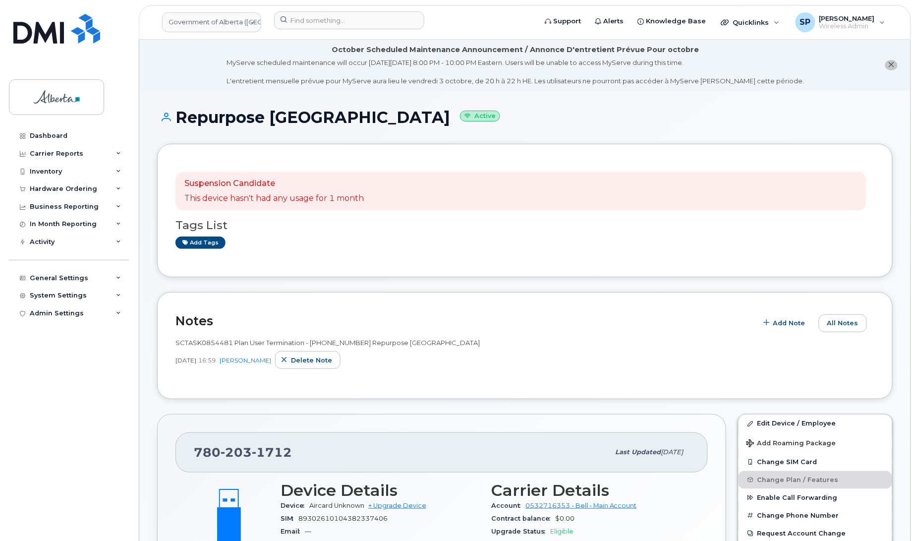
click at [363, 463] on div "780 203 1712" at bounding box center [402, 452] width 416 height 21
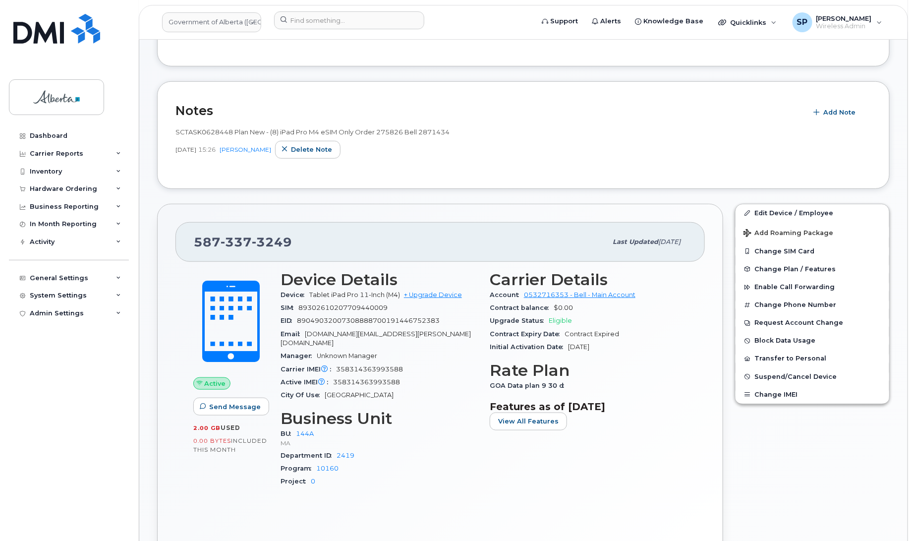
scroll to position [261, 0]
